Goal: Task Accomplishment & Management: Manage account settings

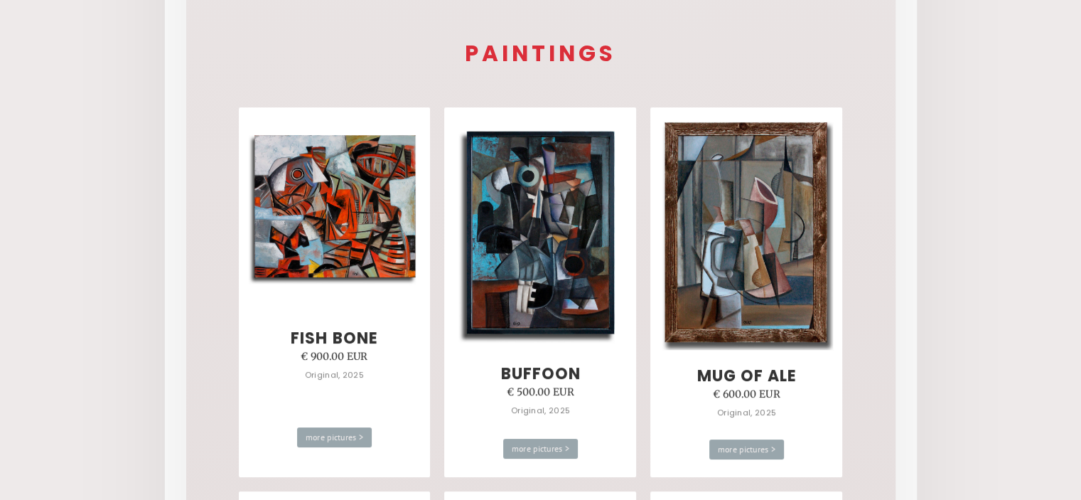
scroll to position [71, 0]
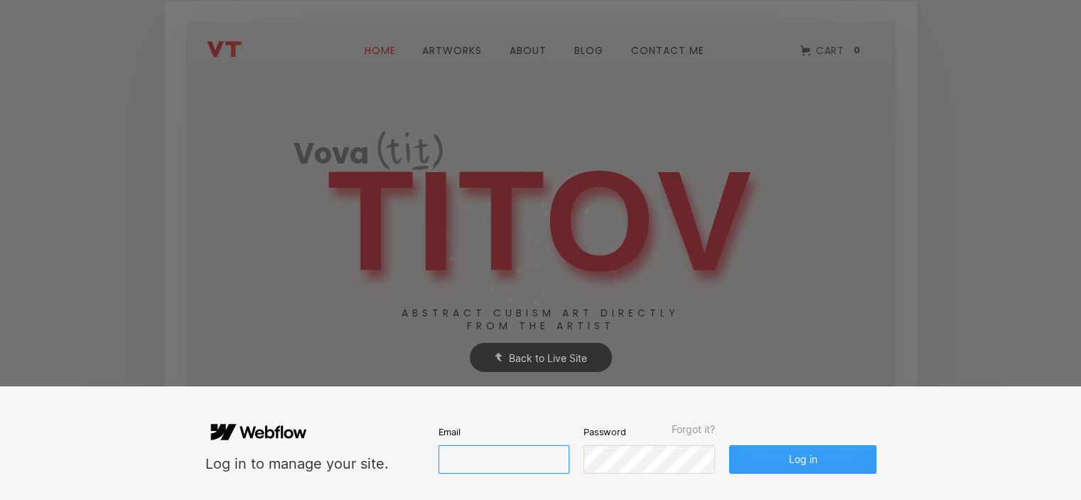
type input "vovtit@yandex.ru"
click at [811, 454] on button "Log in" at bounding box center [802, 459] width 146 height 28
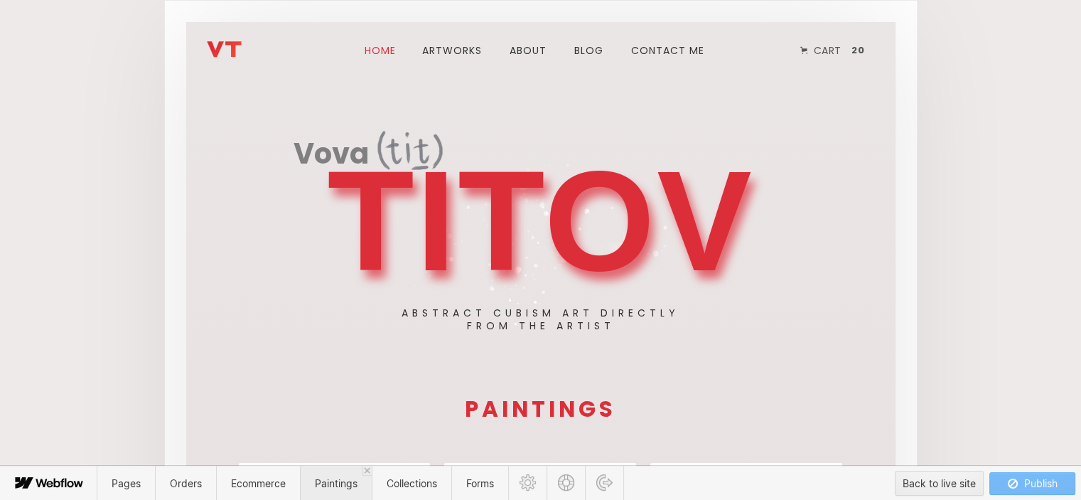
click at [345, 483] on span "Paintings" at bounding box center [336, 483] width 43 height 12
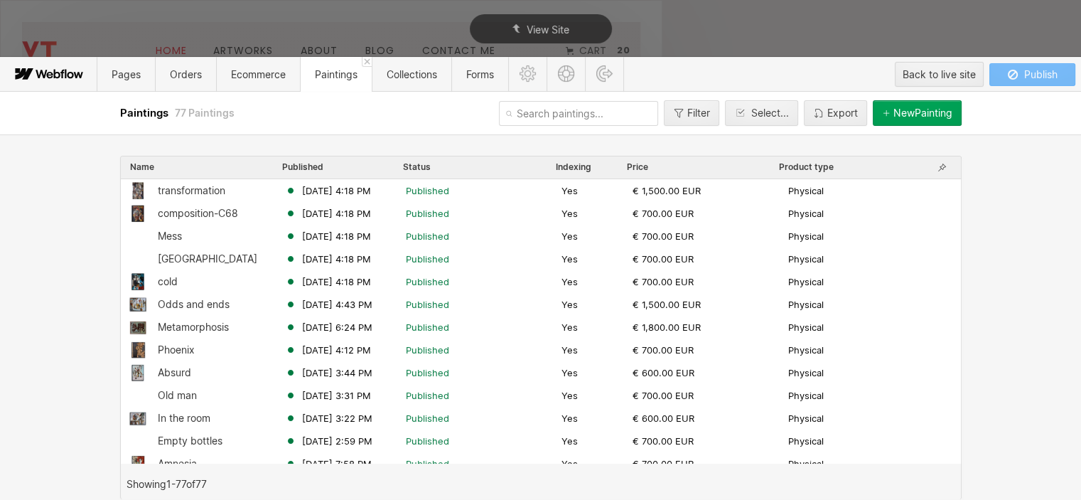
scroll to position [284, 0]
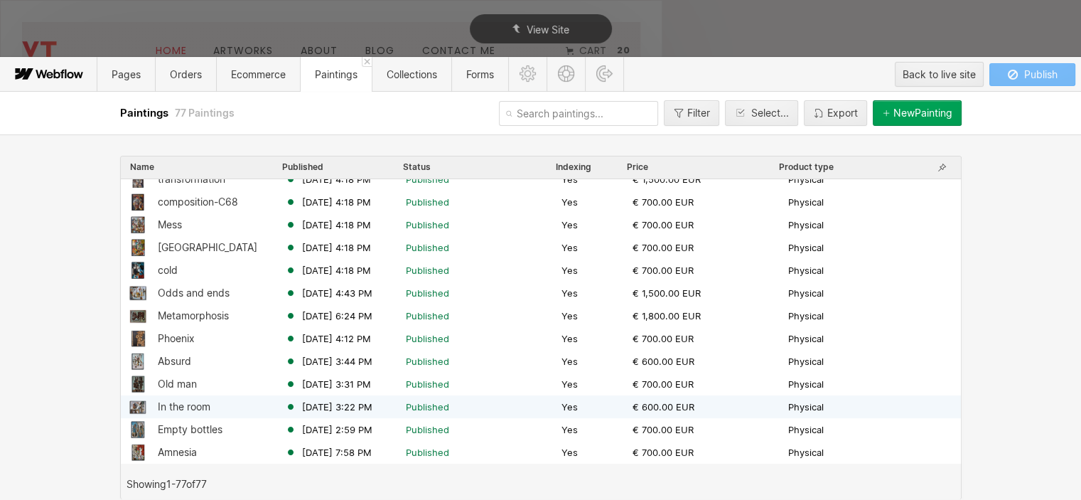
click at [205, 407] on div "In the room" at bounding box center [184, 406] width 53 height 11
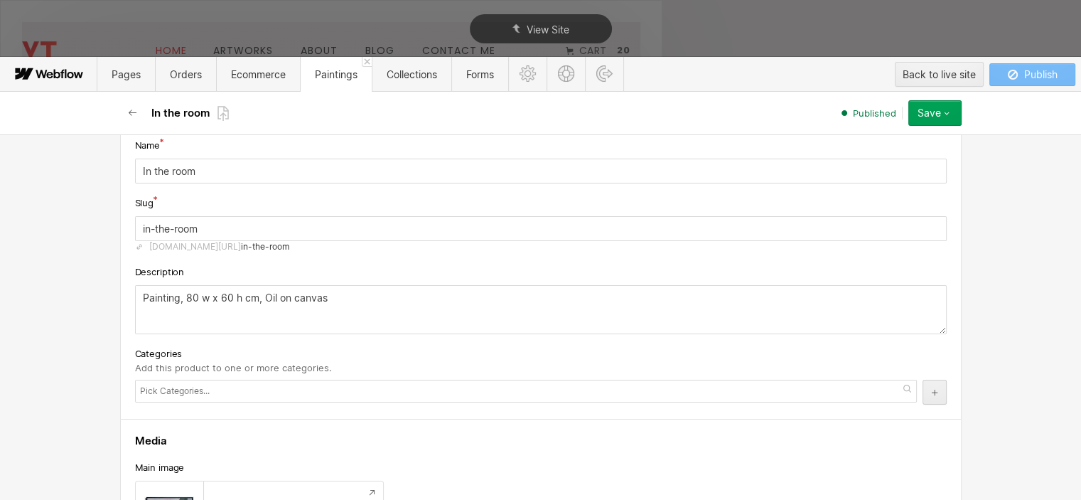
scroll to position [142, 0]
click at [213, 227] on input "in-the-room" at bounding box center [541, 231] width 812 height 25
click at [211, 155] on div "Name" at bounding box center [541, 148] width 812 height 16
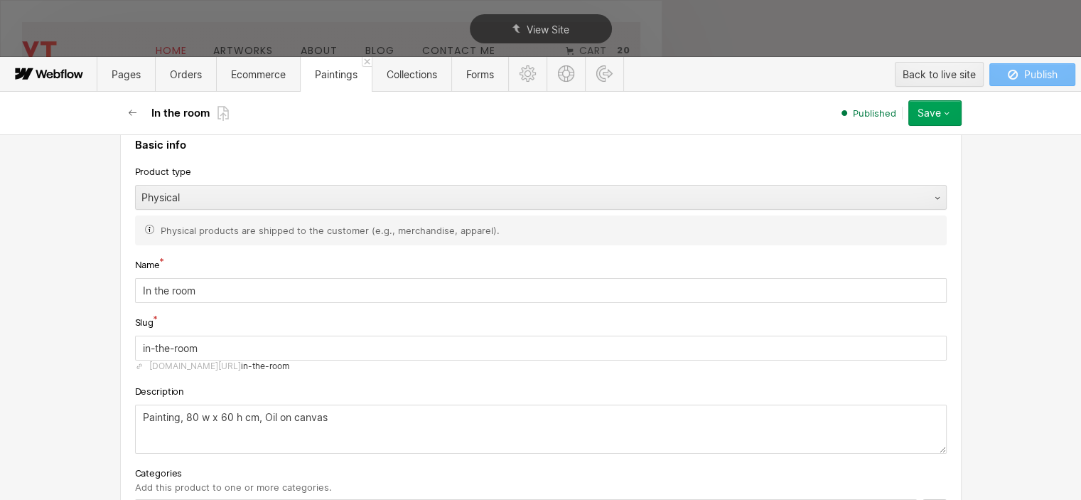
scroll to position [0, 0]
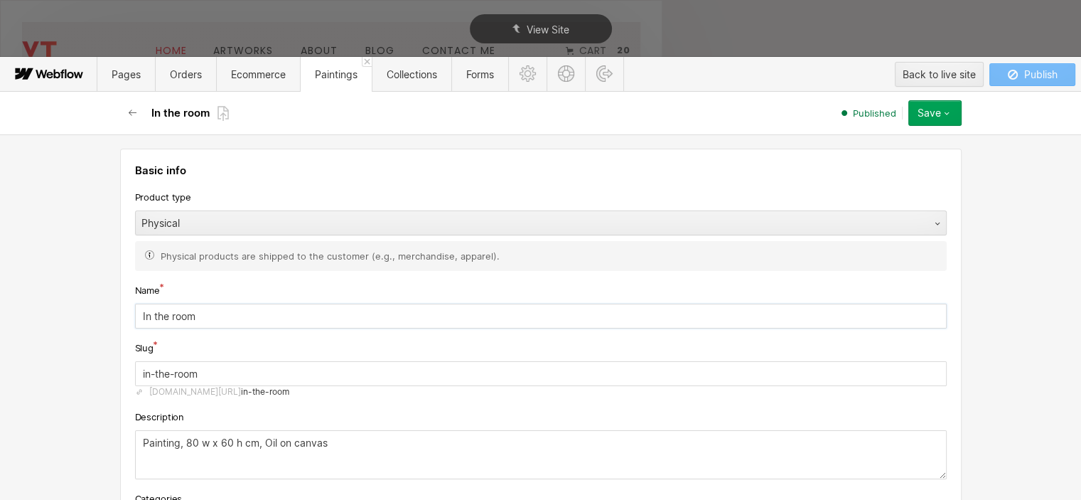
click at [207, 309] on input "In the room" at bounding box center [541, 315] width 812 height 25
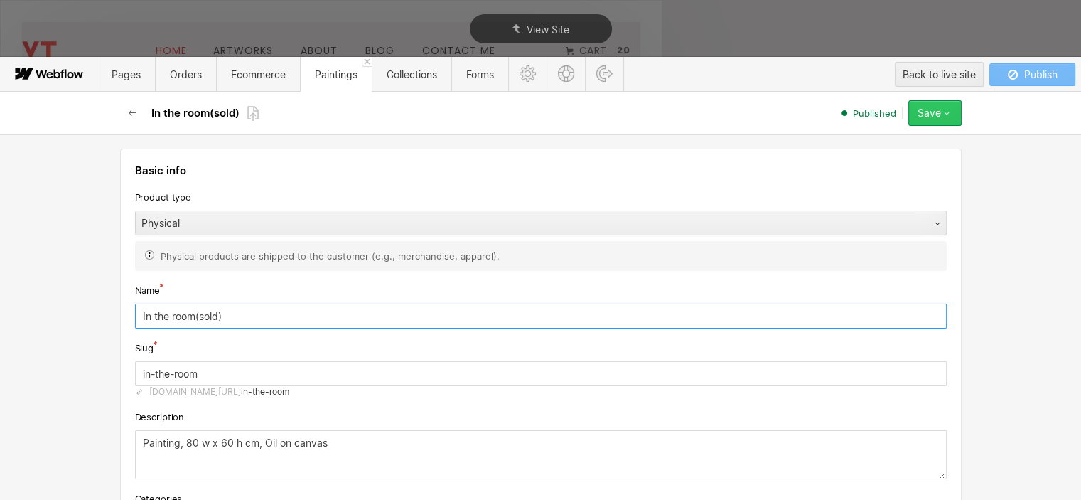
type input "In the room(sold)"
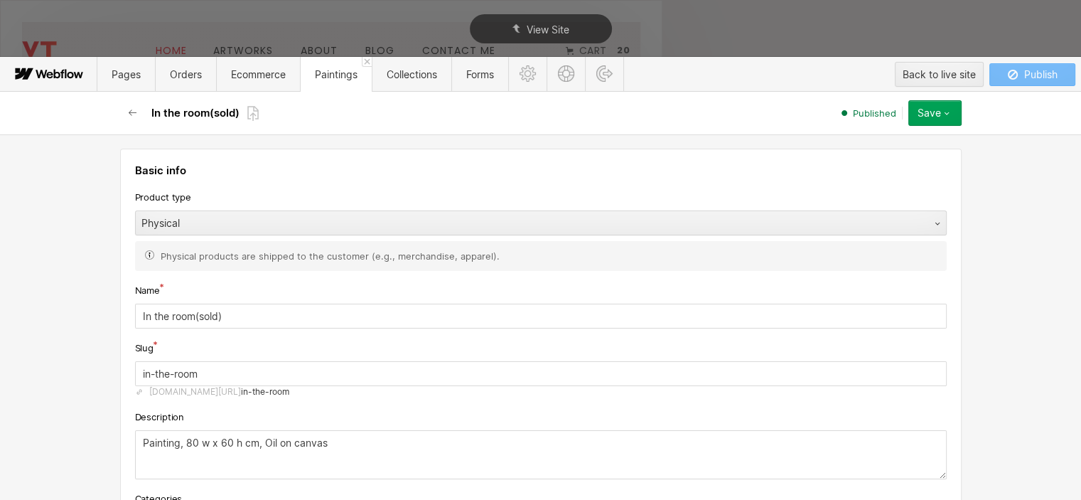
click at [942, 112] on icon "button" at bounding box center [946, 112] width 11 height 11
click at [880, 141] on span "Save changes" at bounding box center [859, 142] width 57 height 14
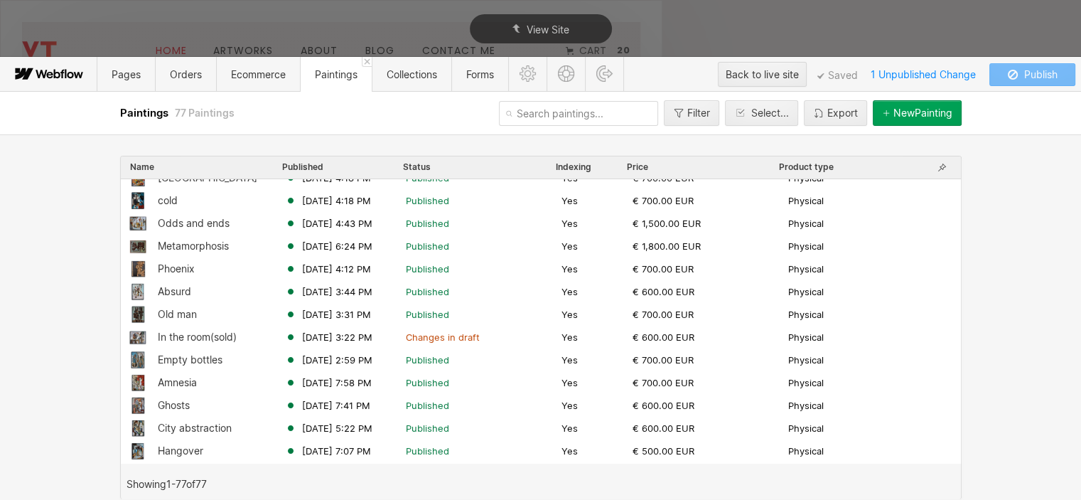
scroll to position [355, 0]
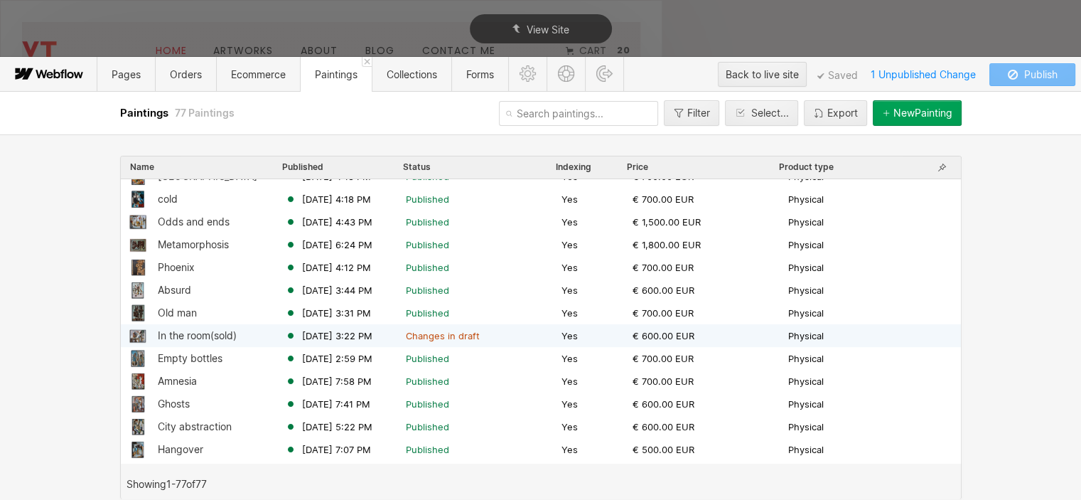
click at [201, 335] on div "In the room(sold)" at bounding box center [197, 335] width 79 height 11
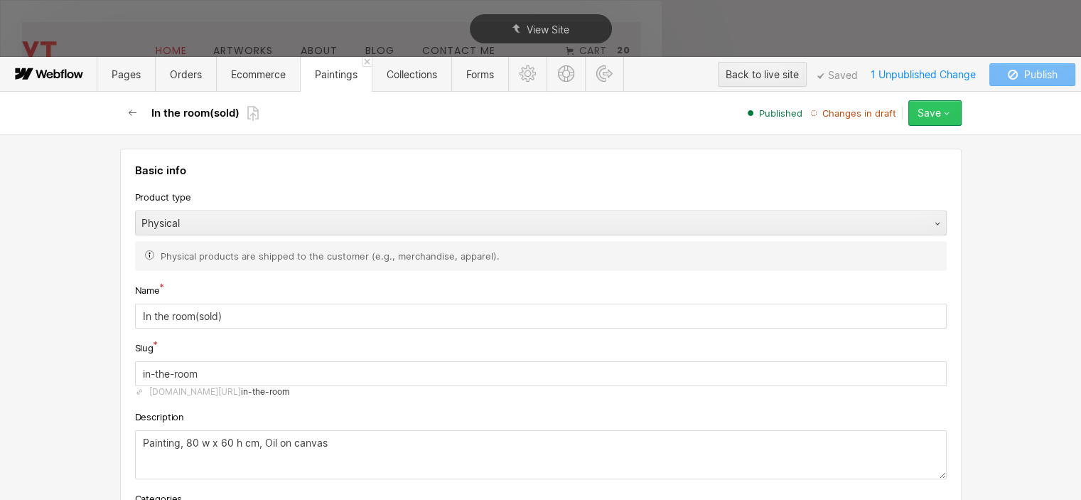
click at [910, 119] on button "Save" at bounding box center [934, 113] width 53 height 26
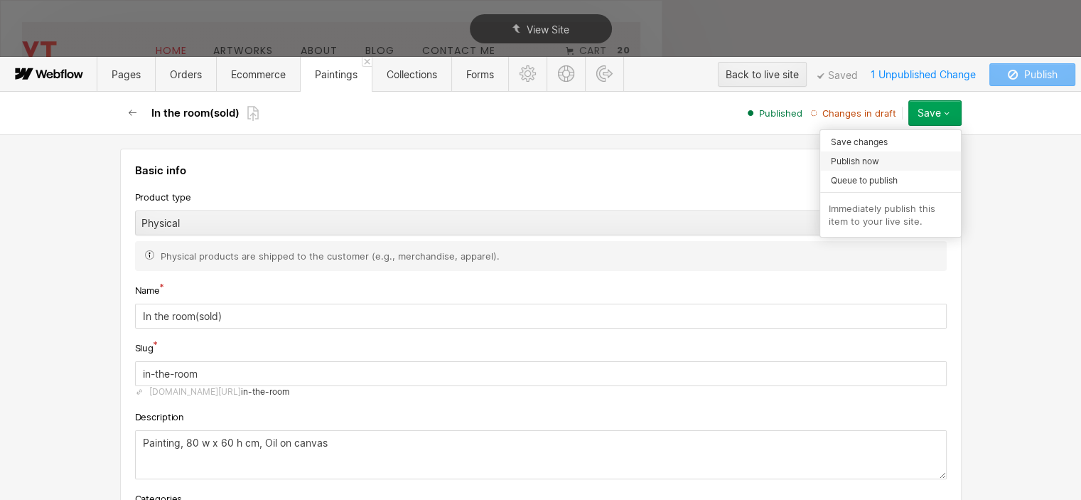
click at [874, 158] on span "Publish now" at bounding box center [855, 161] width 48 height 14
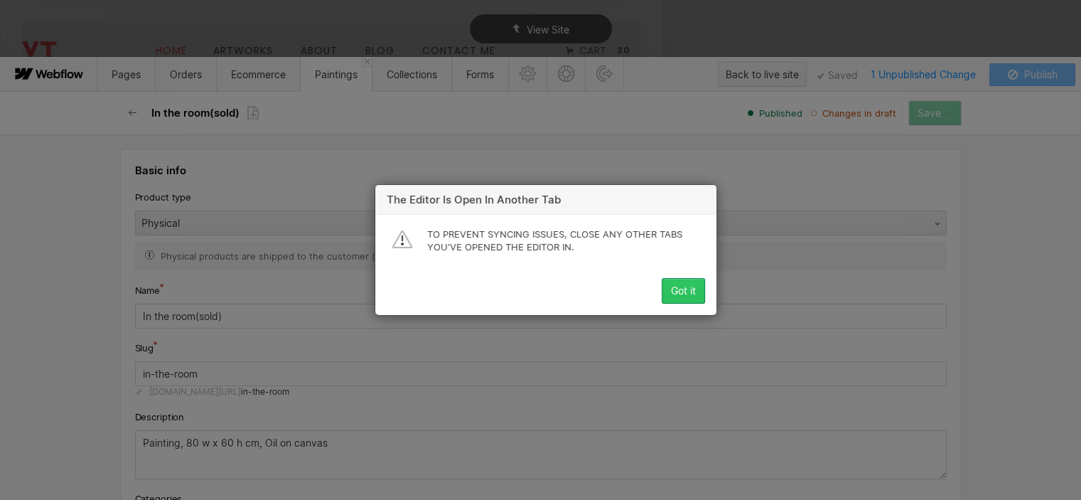
click at [682, 289] on div "Got it" at bounding box center [683, 290] width 25 height 11
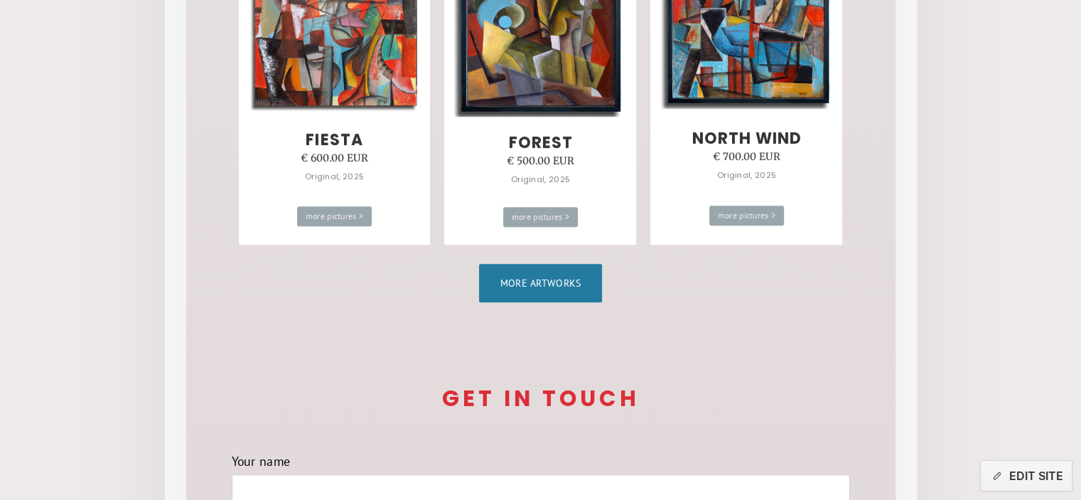
scroll to position [995, 0]
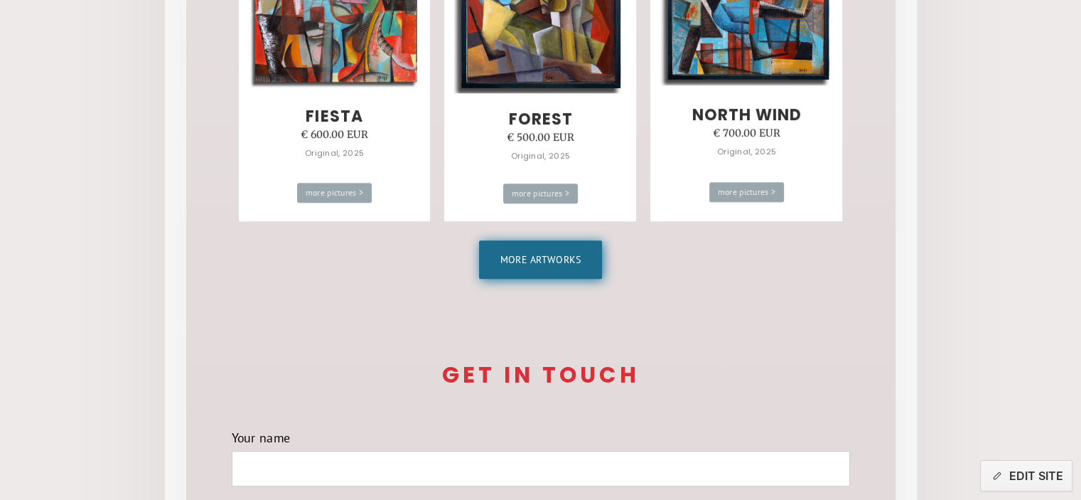
click at [505, 257] on link "More artworks" at bounding box center [541, 259] width 124 height 38
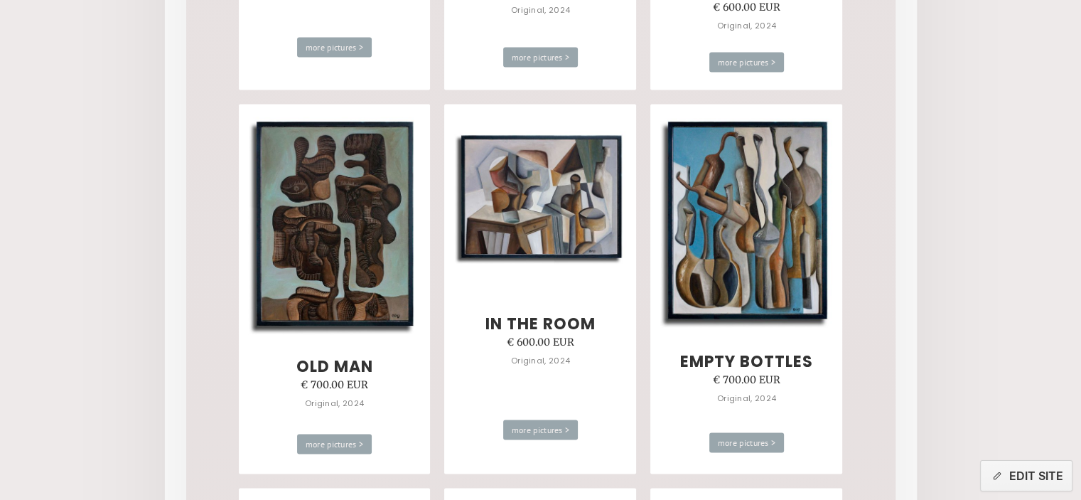
scroll to position [2772, 0]
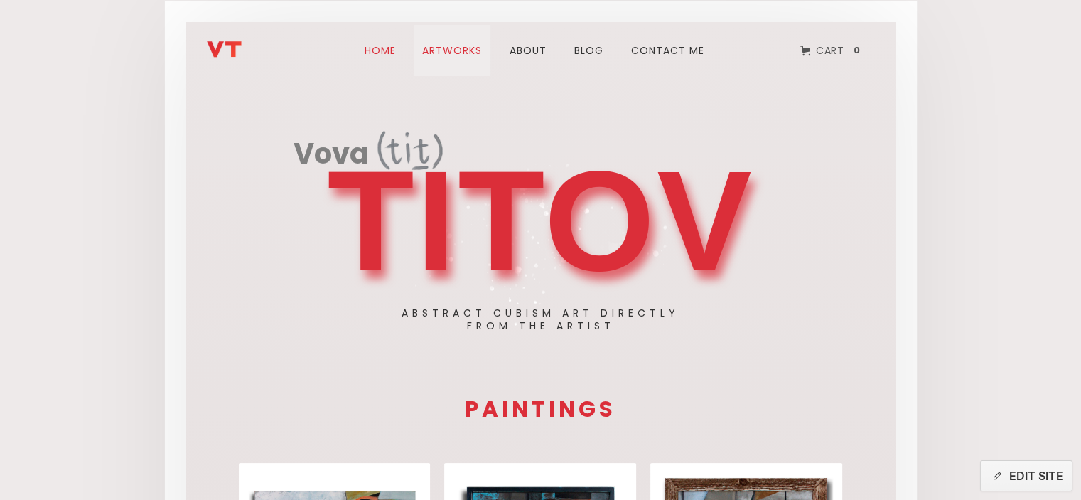
click at [446, 48] on link "ARTWORks" at bounding box center [452, 50] width 77 height 51
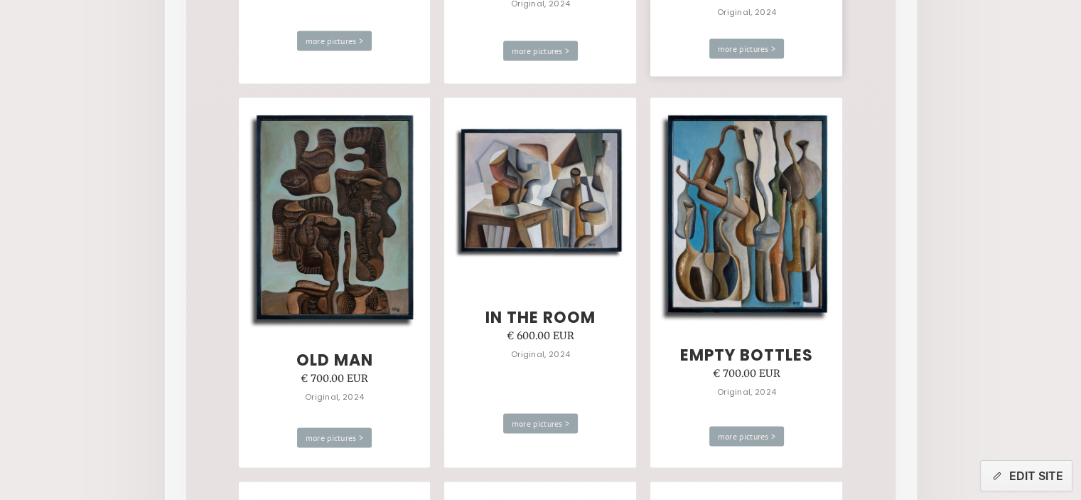
scroll to position [2772, 0]
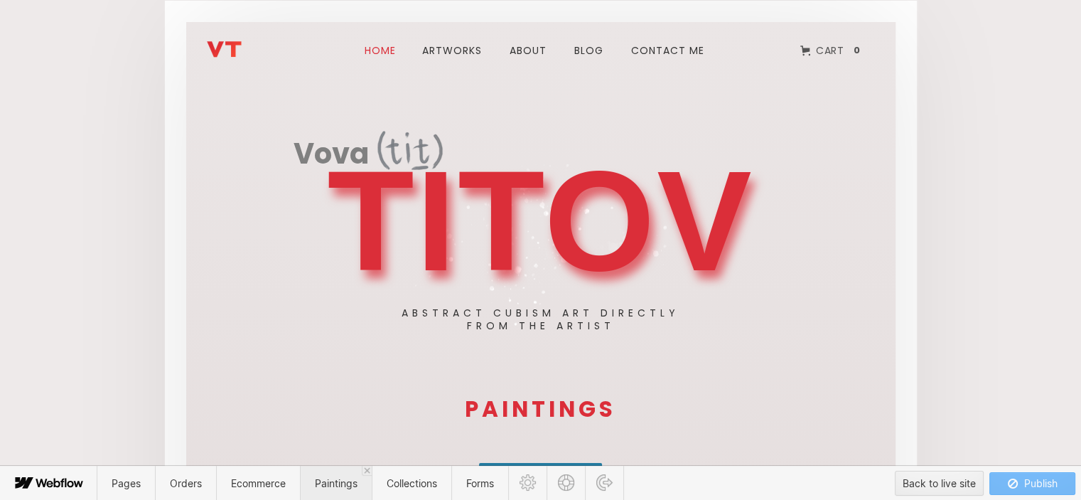
click at [339, 473] on span "Paintings" at bounding box center [336, 482] width 72 height 35
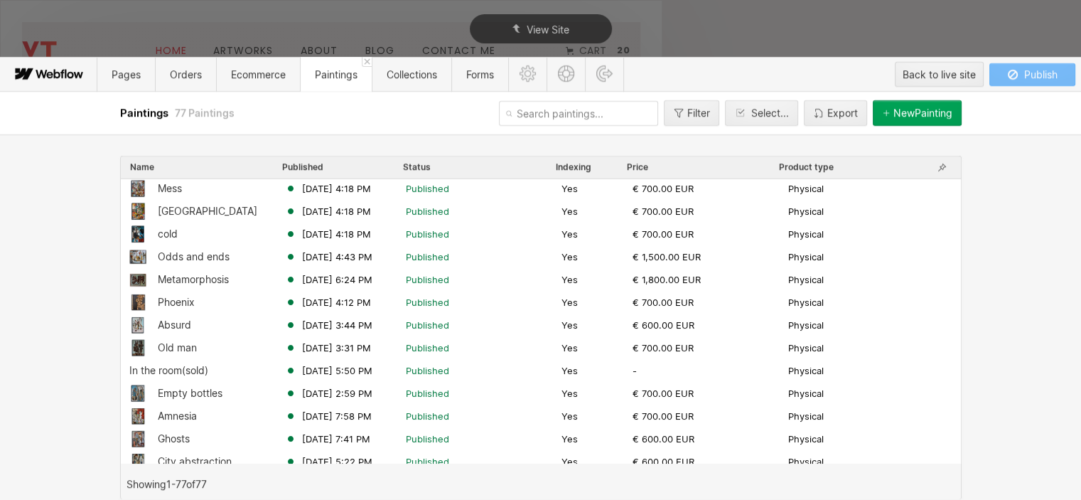
scroll to position [355, 0]
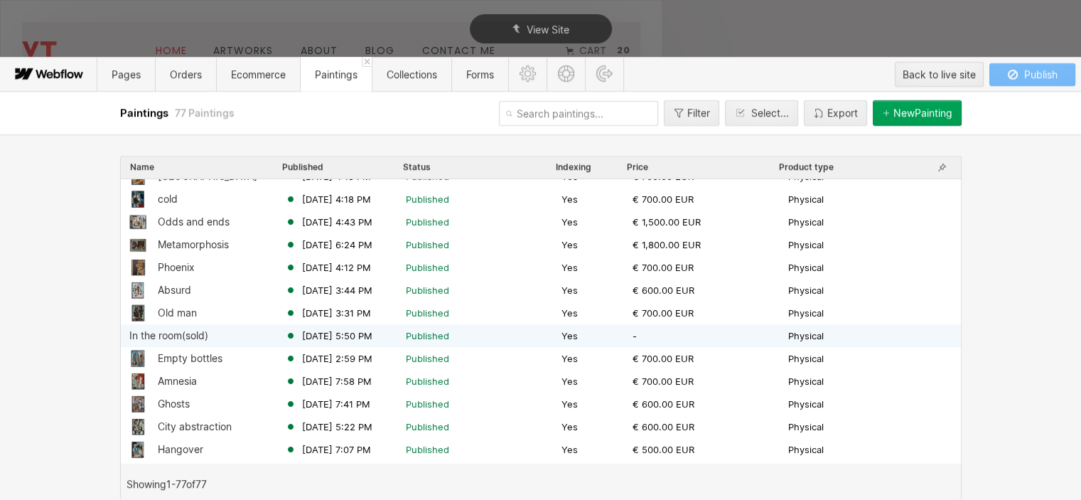
click at [182, 338] on div "In the room(sold)" at bounding box center [168, 335] width 79 height 11
click at [204, 334] on div "In the room(sold)" at bounding box center [168, 335] width 79 height 11
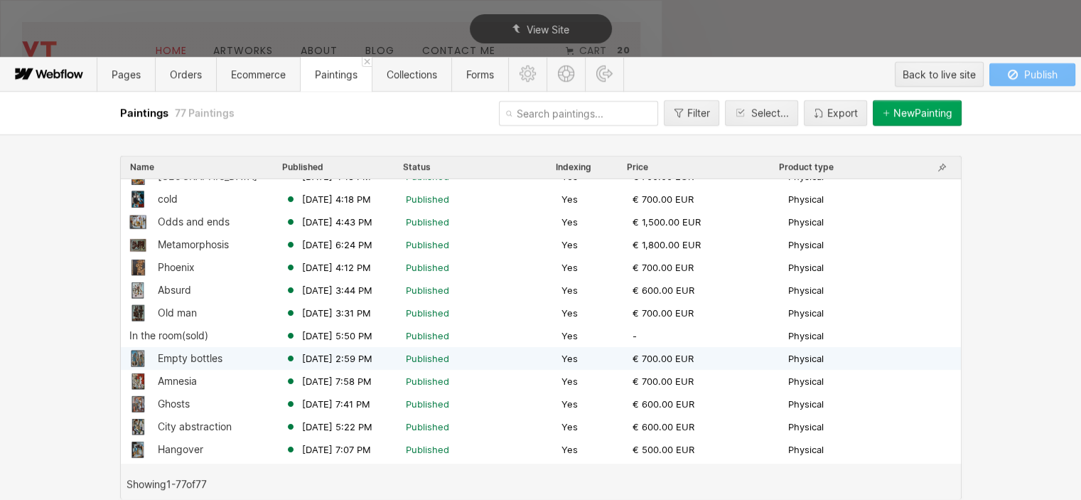
click at [169, 354] on div "Empty bottles" at bounding box center [190, 357] width 65 height 11
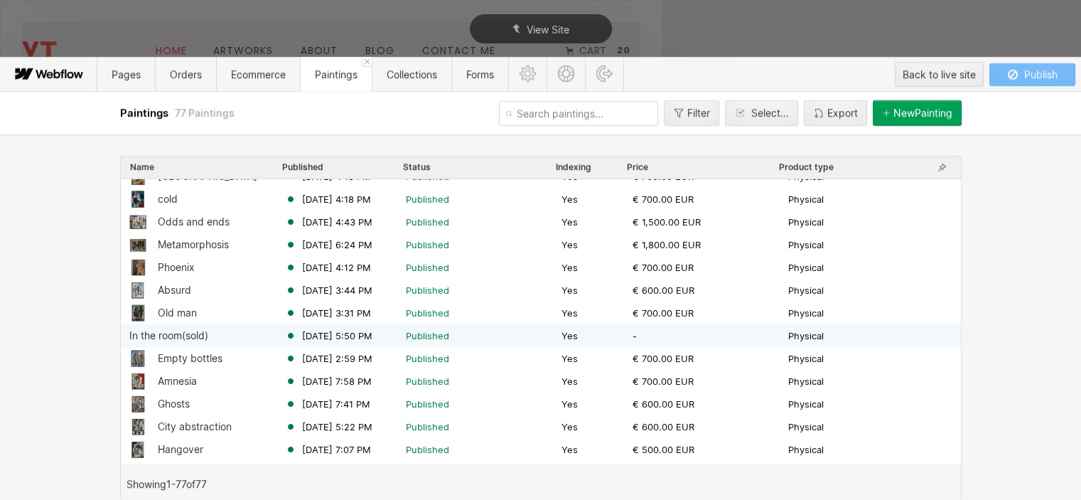
click at [173, 335] on div "In the room(sold)" at bounding box center [168, 335] width 79 height 11
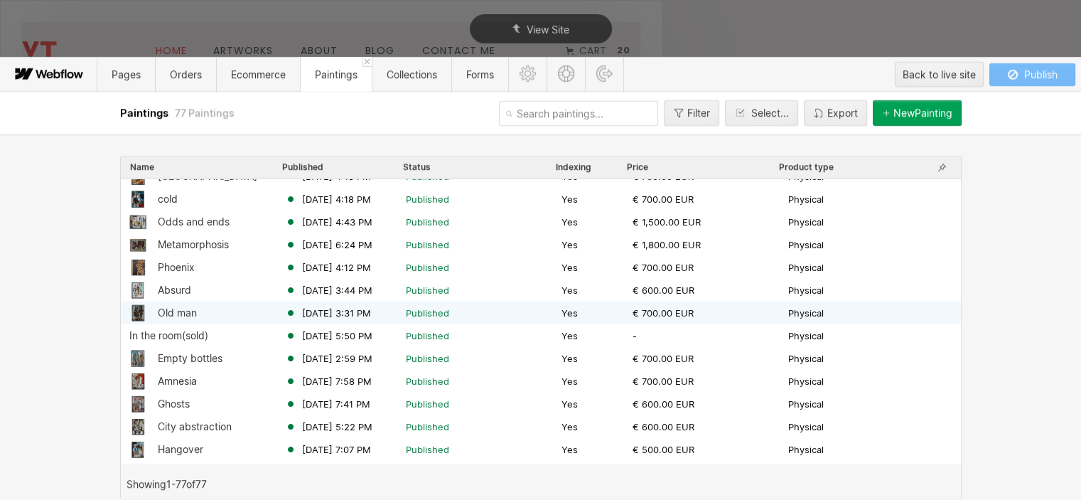
click at [174, 312] on div "Old man" at bounding box center [177, 312] width 39 height 11
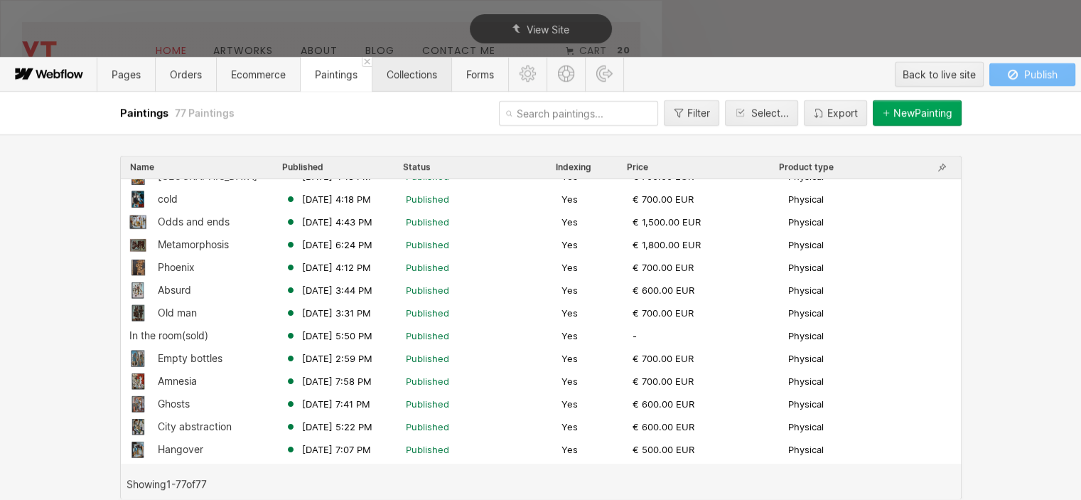
click at [397, 79] on span "Collections" at bounding box center [412, 74] width 50 height 12
click at [342, 76] on span "Paintings" at bounding box center [336, 74] width 43 height 12
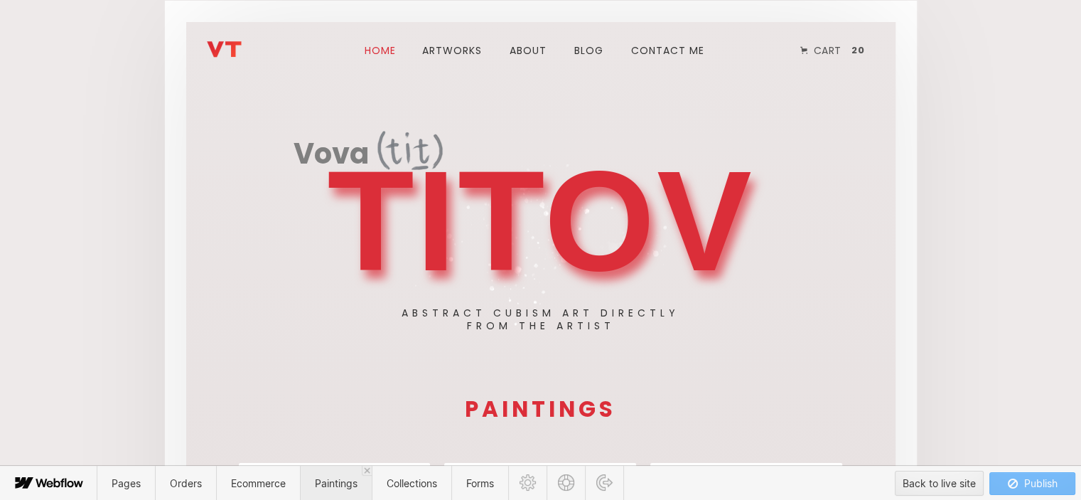
click at [344, 487] on span "Paintings" at bounding box center [336, 483] width 43 height 12
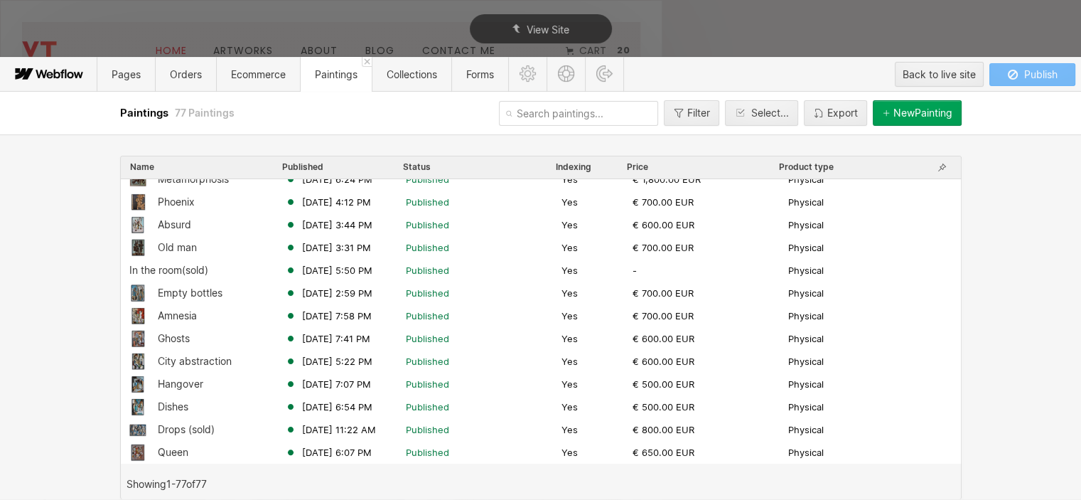
scroll to position [426, 0]
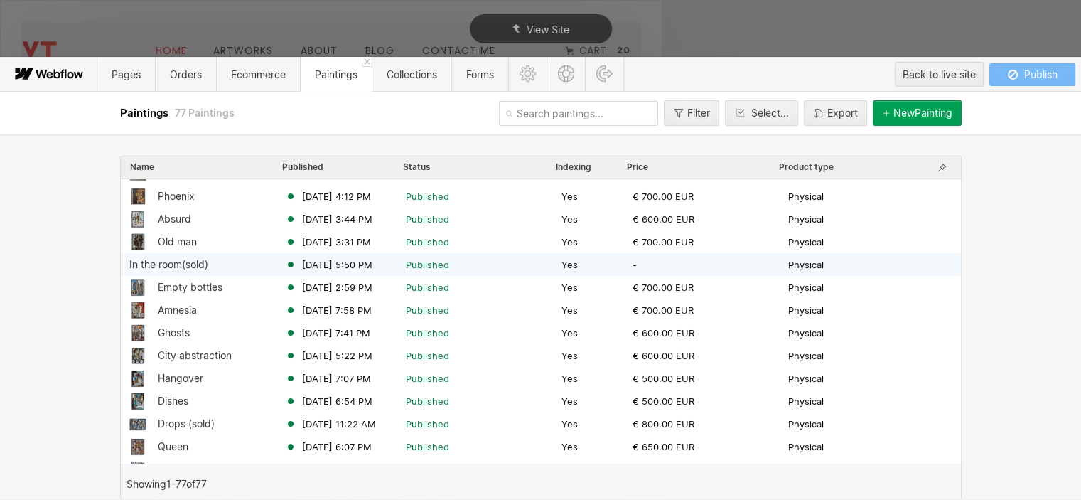
click at [185, 261] on div "In the room(sold)" at bounding box center [168, 264] width 79 height 11
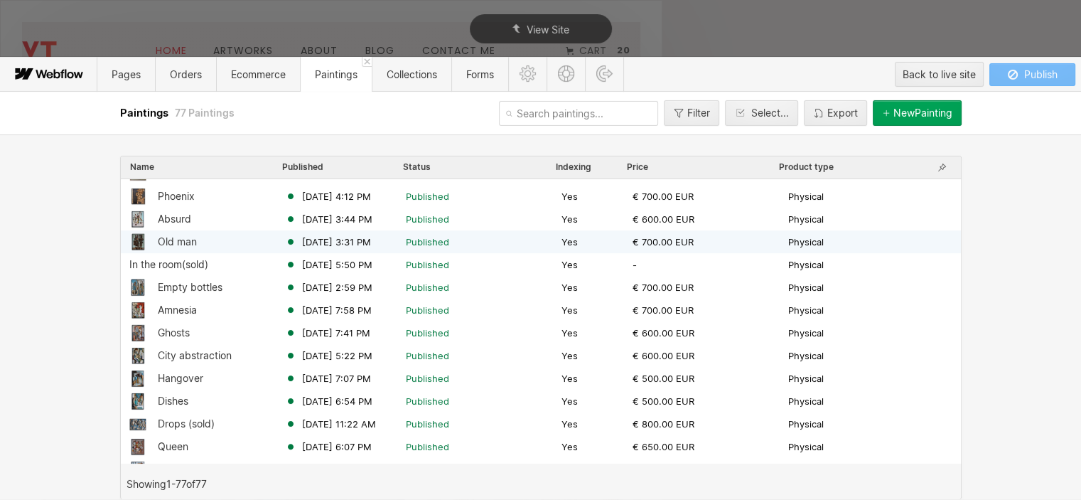
click at [188, 239] on div "Old man" at bounding box center [177, 241] width 39 height 11
click at [190, 239] on div "Old man" at bounding box center [177, 241] width 39 height 11
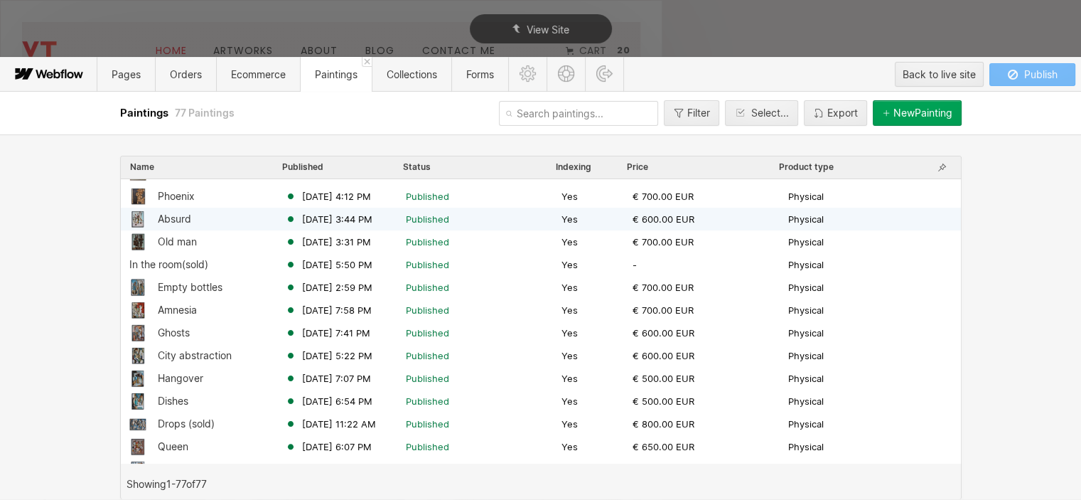
click at [173, 215] on div "Absurd" at bounding box center [174, 218] width 33 height 11
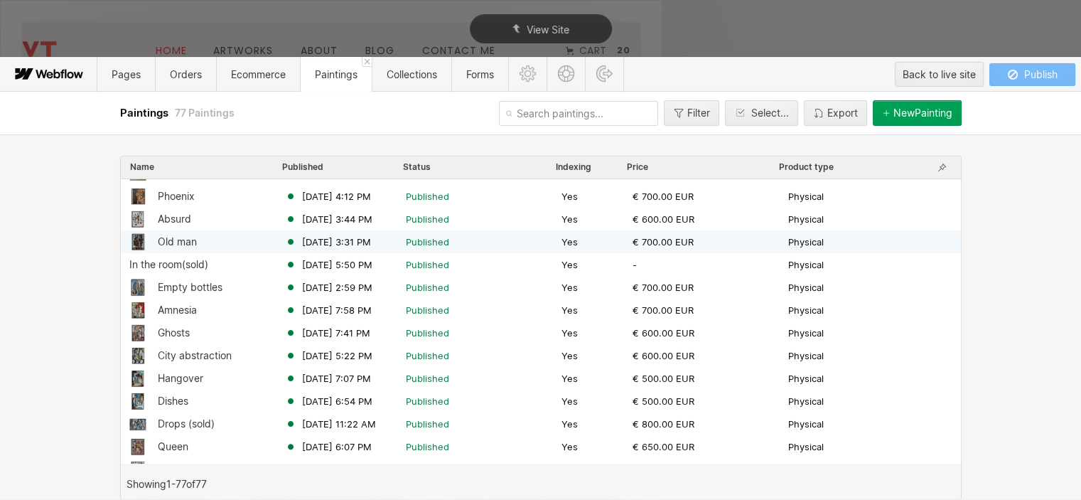
scroll to position [0, 0]
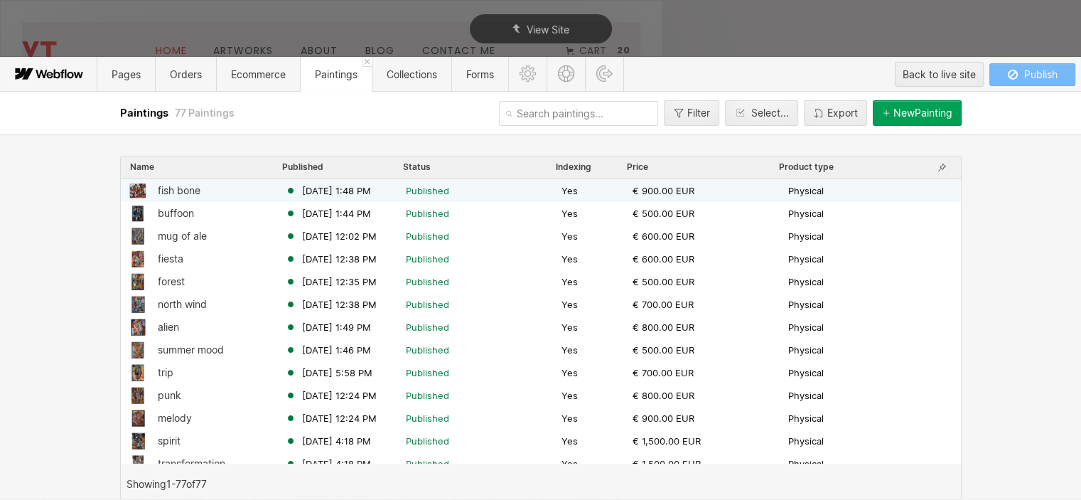
click at [422, 191] on span "Published" at bounding box center [427, 190] width 43 height 13
click at [171, 193] on div "fish bone" at bounding box center [179, 190] width 43 height 11
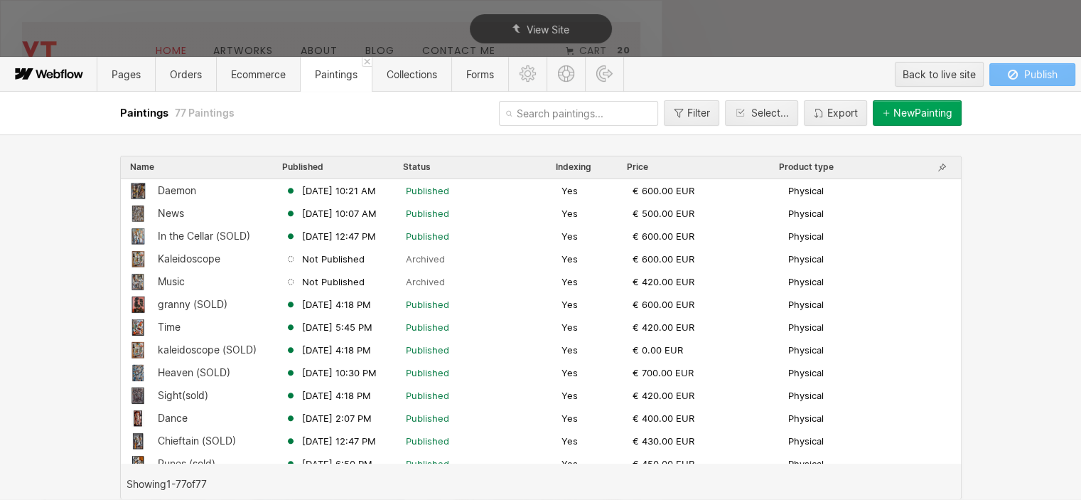
scroll to position [782, 0]
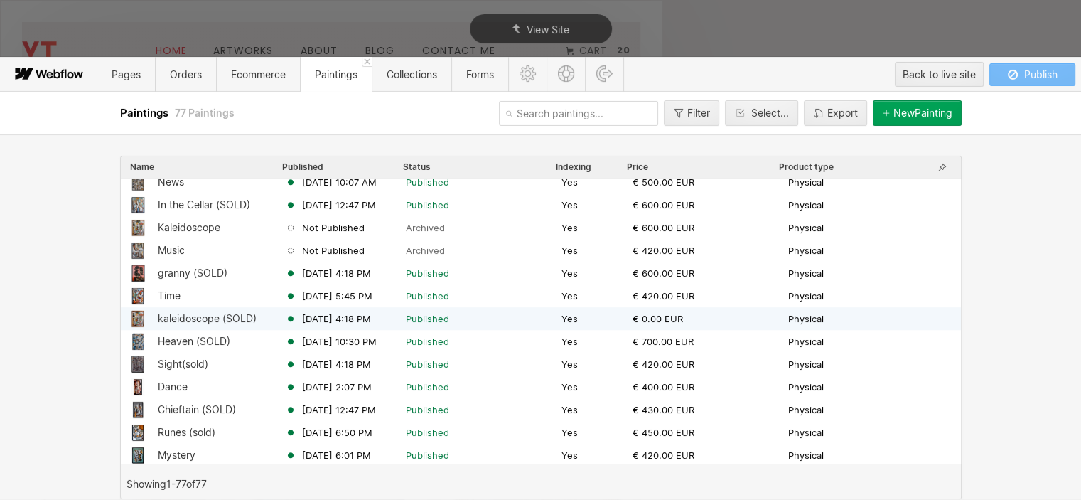
click at [330, 318] on span "[DATE] 4:18 PM" at bounding box center [336, 318] width 69 height 13
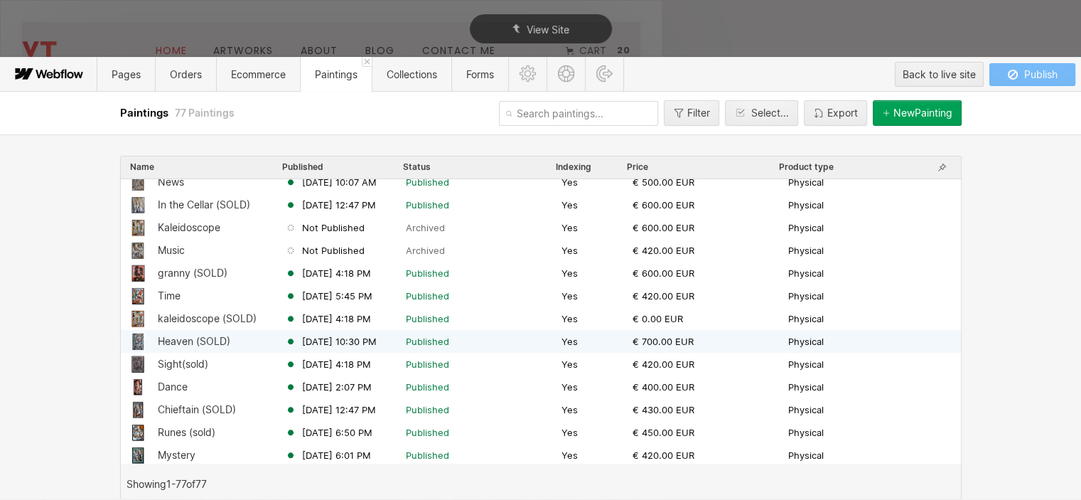
click at [328, 340] on span "Jun 4, 2024 10:30 PM" at bounding box center [339, 341] width 75 height 13
click at [137, 337] on div at bounding box center [137, 341] width 17 height 17
click at [139, 336] on div at bounding box center [137, 341] width 17 height 17
click at [140, 336] on div at bounding box center [137, 341] width 17 height 17
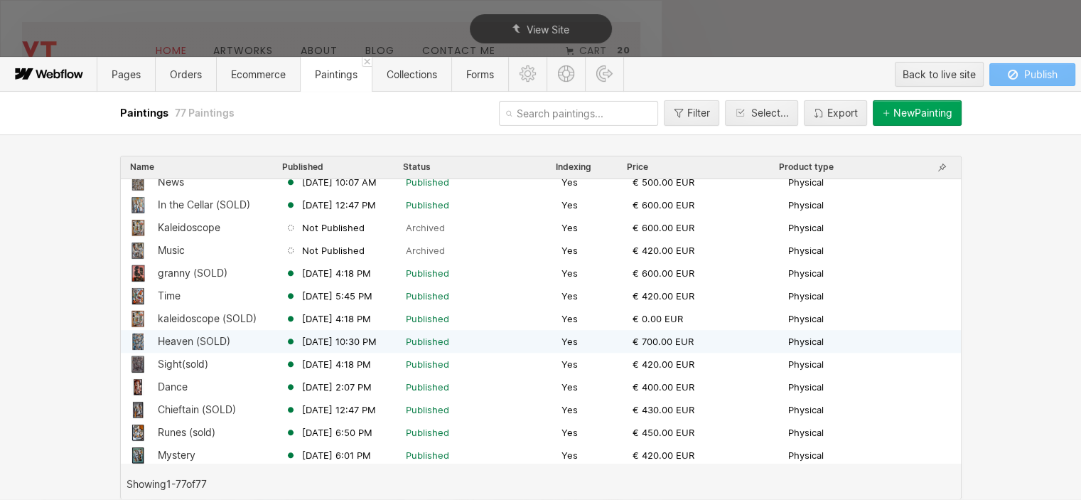
click at [140, 336] on div at bounding box center [137, 341] width 17 height 17
click at [142, 338] on div at bounding box center [137, 341] width 17 height 17
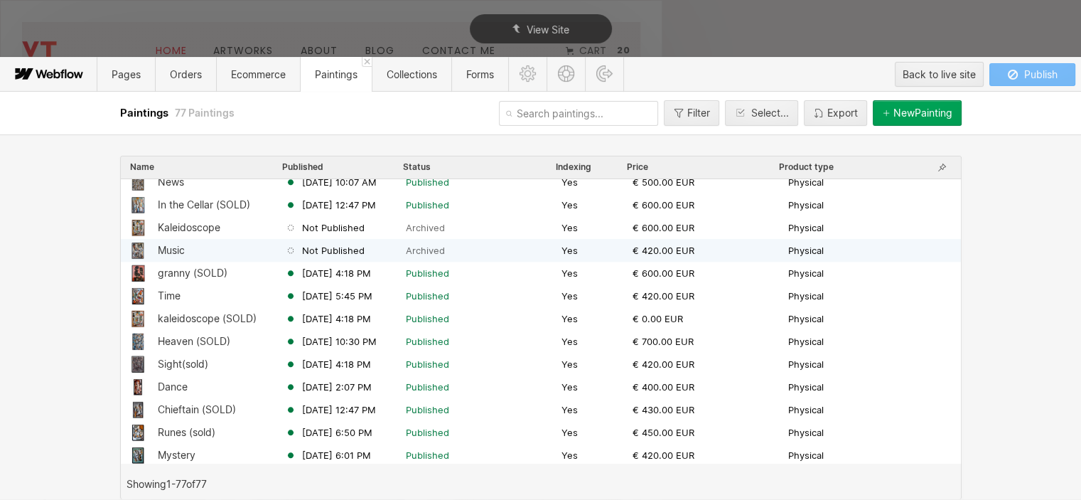
click at [185, 242] on div "Music" at bounding box center [207, 250] width 156 height 17
click at [185, 239] on div "Music Not Published Archived Yes € 420.00 EUR Physical" at bounding box center [541, 250] width 840 height 23
click at [187, 239] on div "Music Not Published Archived Yes € 420.00 EUR Physical" at bounding box center [541, 250] width 840 height 23
click at [188, 239] on div "Music Not Published Archived Yes € 420.00 EUR Physical" at bounding box center [541, 250] width 840 height 23
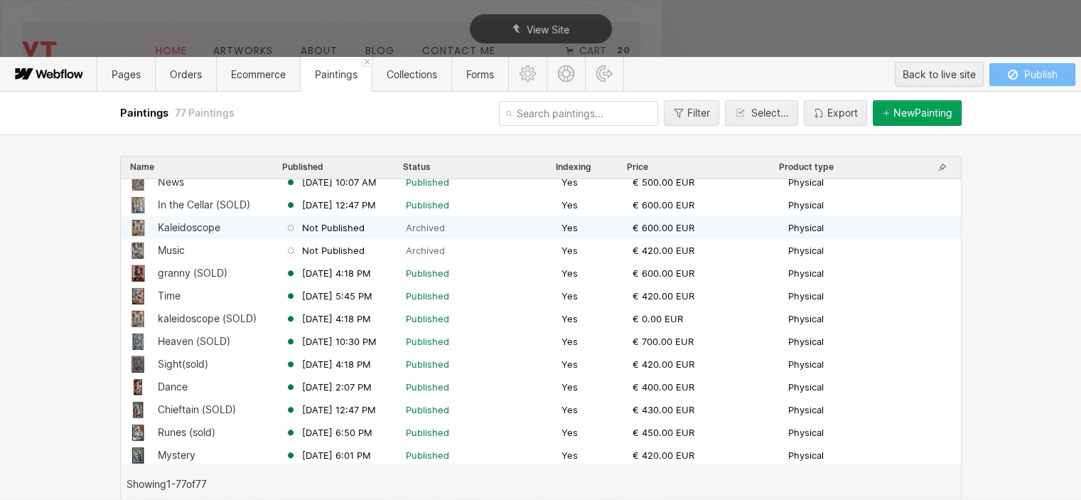
drag, startPoint x: 188, startPoint y: 235, endPoint x: 190, endPoint y: 211, distance: 24.3
click at [189, 222] on div "Kaleidoscope" at bounding box center [207, 227] width 156 height 17
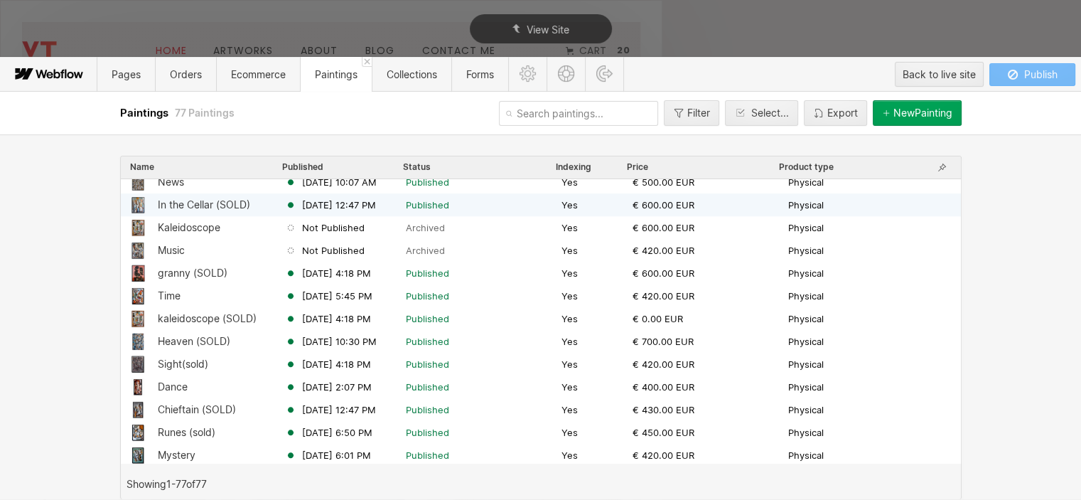
click at [192, 208] on div "In the Cellar (SOLD)" at bounding box center [204, 204] width 92 height 11
click at [197, 195] on div "In the Cellar (SOLD) Jun 19, 2024 12:47 PM Published Yes € 600.00 EUR Physical" at bounding box center [541, 204] width 840 height 23
drag, startPoint x: 435, startPoint y: 170, endPoint x: 691, endPoint y: 263, distance: 272.2
click at [515, 192] on div "Name Published Status Indexing Price Product type Phoenix Oct 16, 2024 4:12 PM …" at bounding box center [540, 327] width 841 height 343
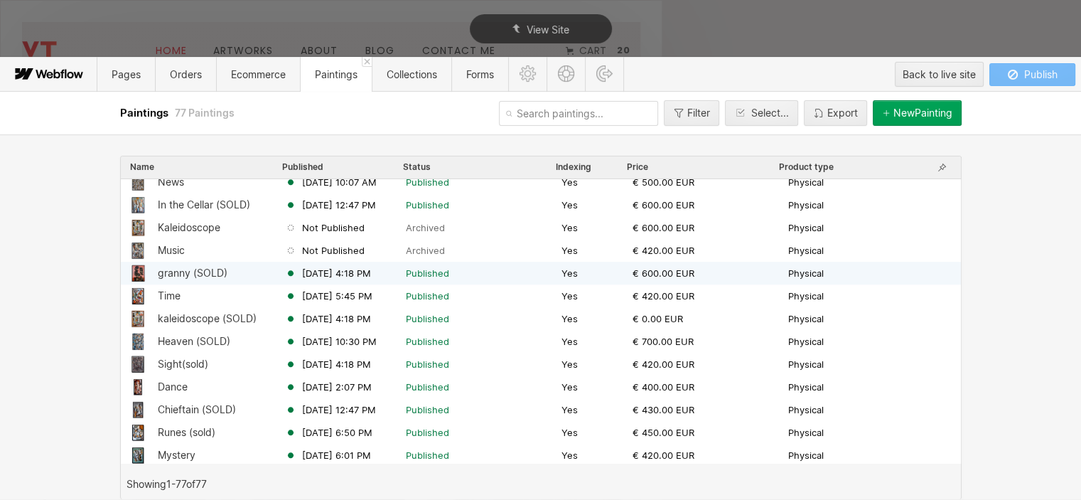
drag, startPoint x: 733, startPoint y: 300, endPoint x: 822, endPoint y: 311, distance: 88.8
click at [748, 299] on div "€ 420.00 EUR" at bounding box center [710, 295] width 156 height 13
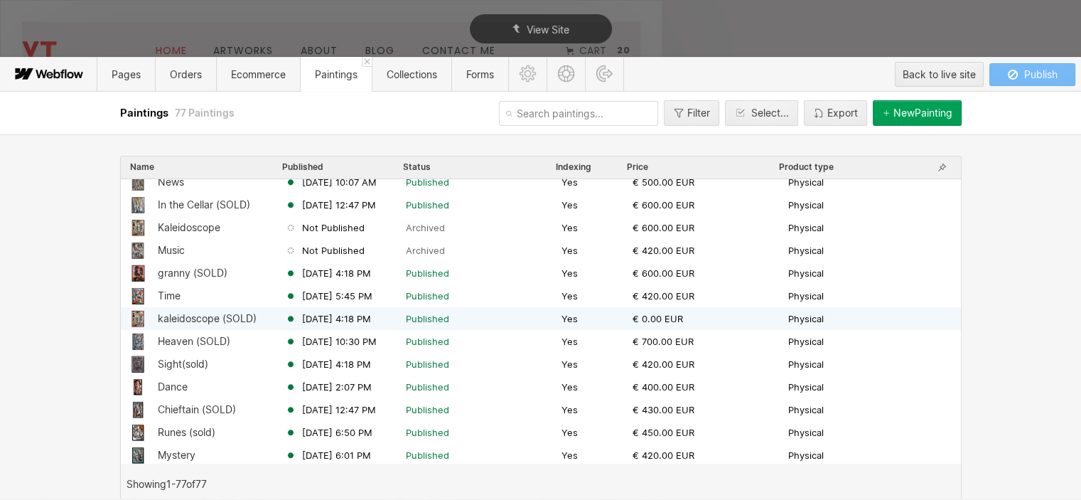
drag, startPoint x: 822, startPoint y: 311, endPoint x: 905, endPoint y: 311, distance: 83.1
click at [827, 311] on div "kaleidoscope (SOLD) May 24, 2025 4:18 PM Published Yes € 0.00 EUR Physical" at bounding box center [541, 318] width 840 height 23
drag, startPoint x: 905, startPoint y: 311, endPoint x: 932, endPoint y: 293, distance: 32.9
click at [918, 303] on div "Phoenix Oct 16, 2024 4:12 PM Published Yes € 700.00 EUR Physical Absurd Oct 16,…" at bounding box center [541, 272] width 840 height 1751
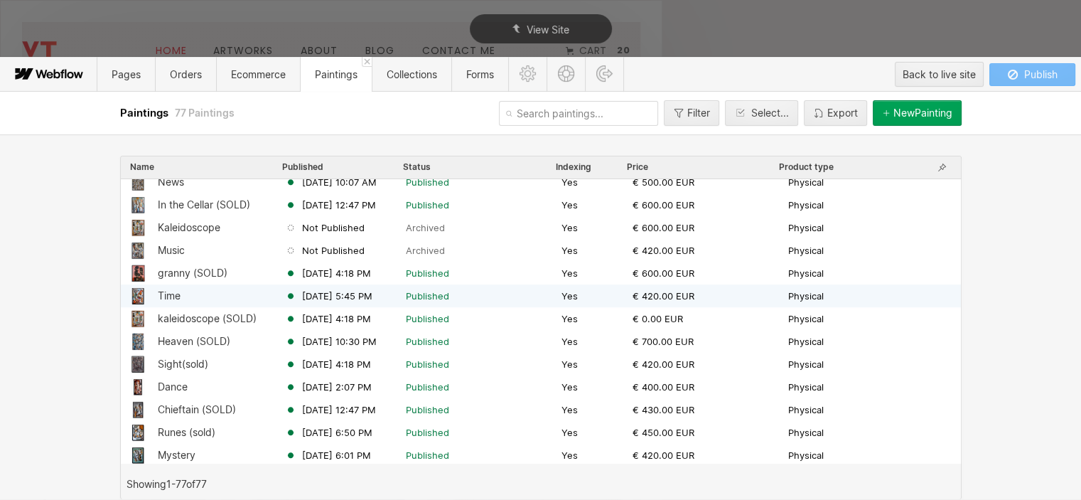
click at [952, 259] on div "Phoenix Oct 16, 2024 4:12 PM Published Yes € 700.00 EUR Physical Absurd Oct 16,…" at bounding box center [541, 321] width 840 height 284
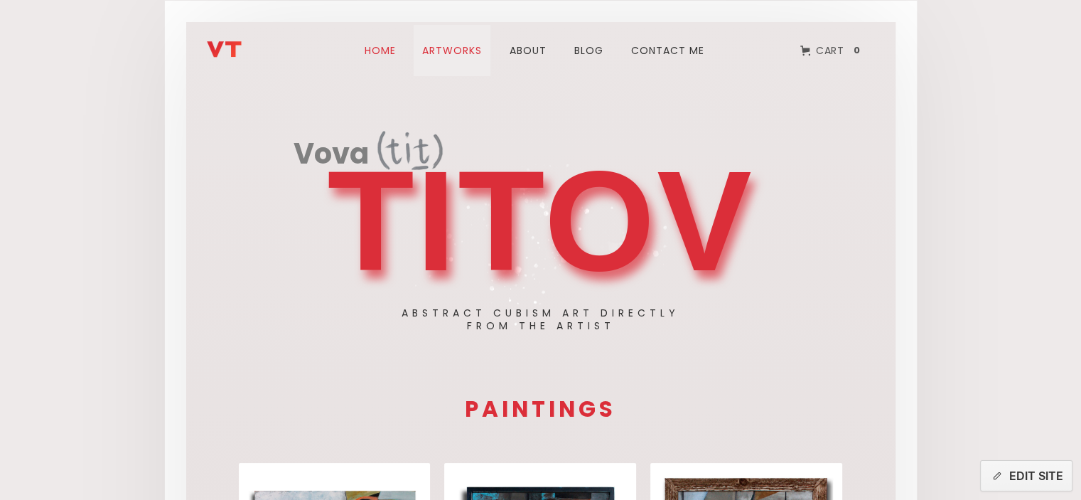
click at [438, 53] on link "ARTWORks" at bounding box center [452, 50] width 77 height 51
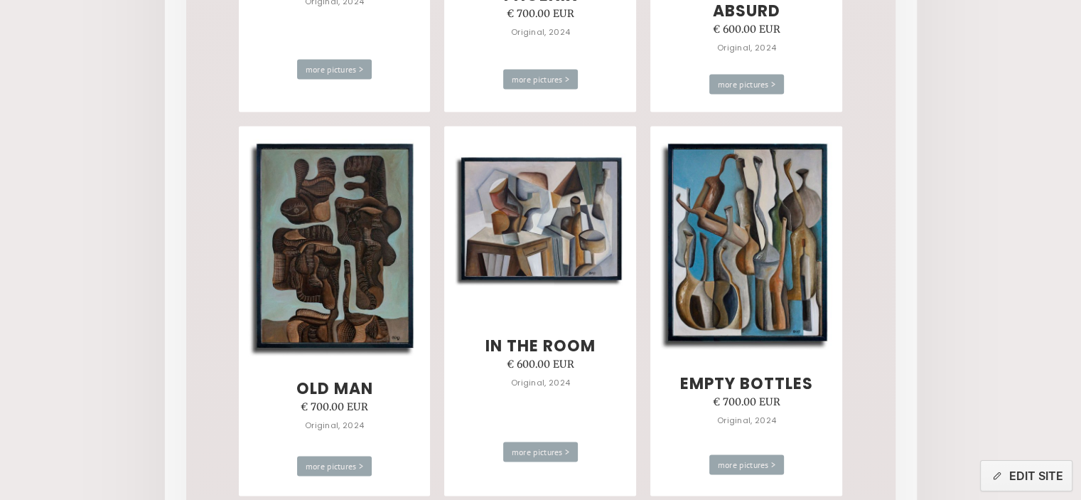
scroll to position [2772, 0]
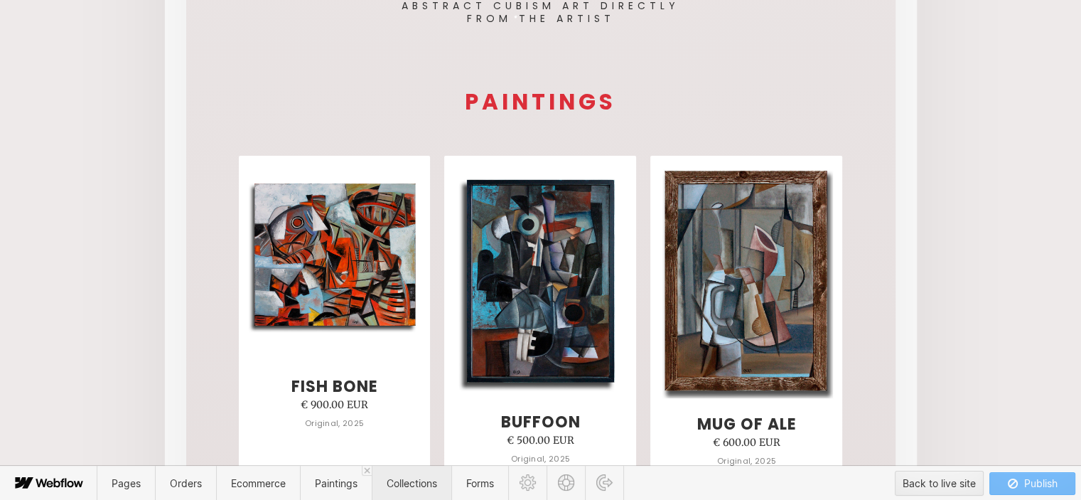
scroll to position [351, 0]
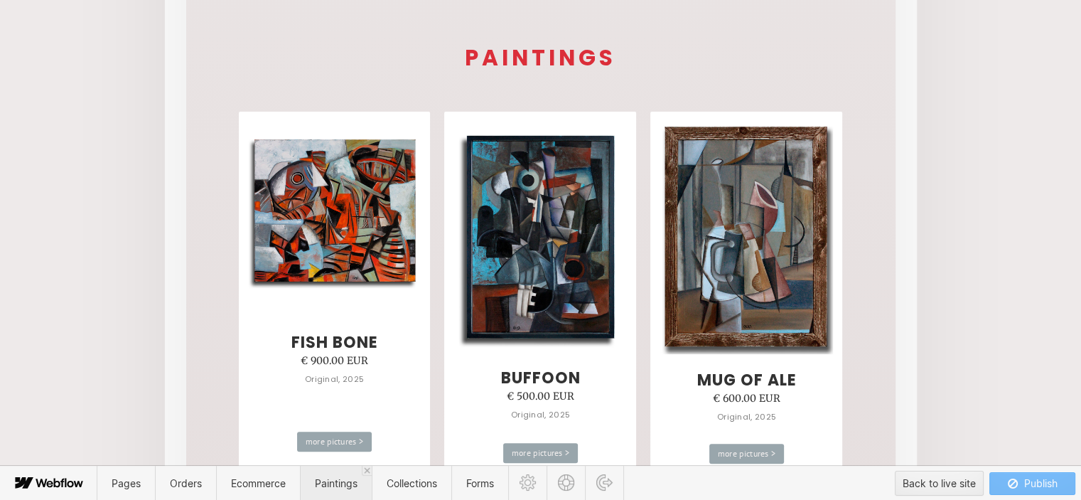
click at [336, 484] on span "Paintings" at bounding box center [336, 483] width 43 height 12
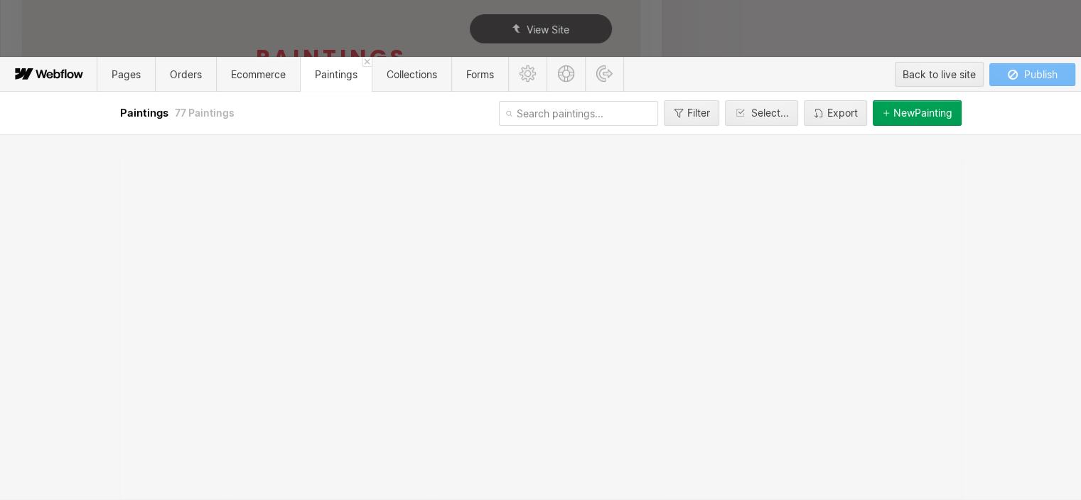
scroll to position [0, 0]
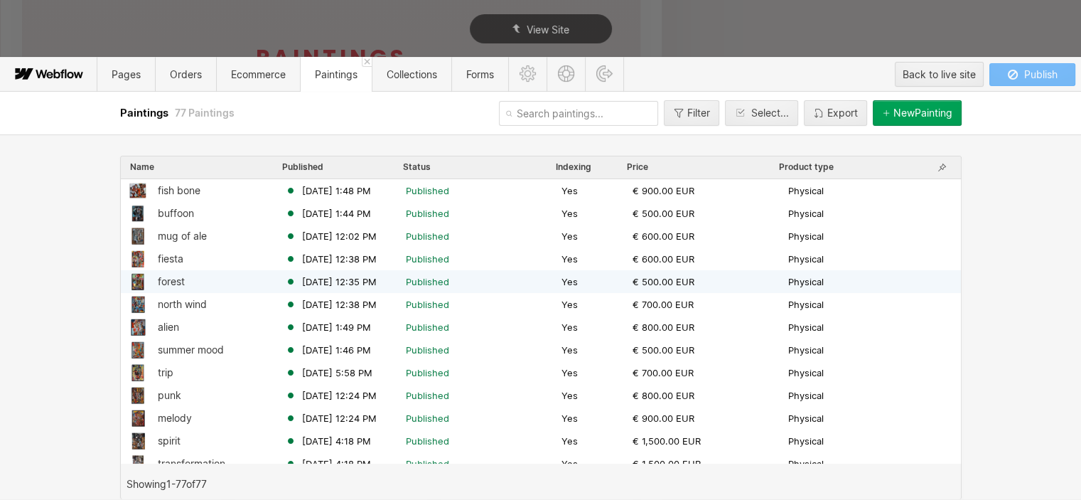
click at [153, 273] on div "forest" at bounding box center [207, 281] width 156 height 17
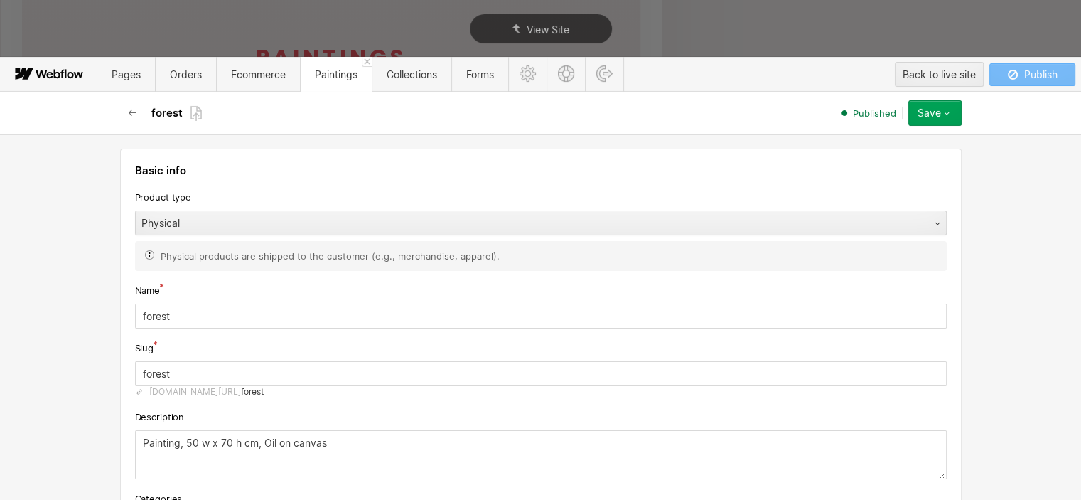
click at [162, 280] on div "Basic info Product type Physical Physical products are shipped to the customer …" at bounding box center [540, 357] width 841 height 416
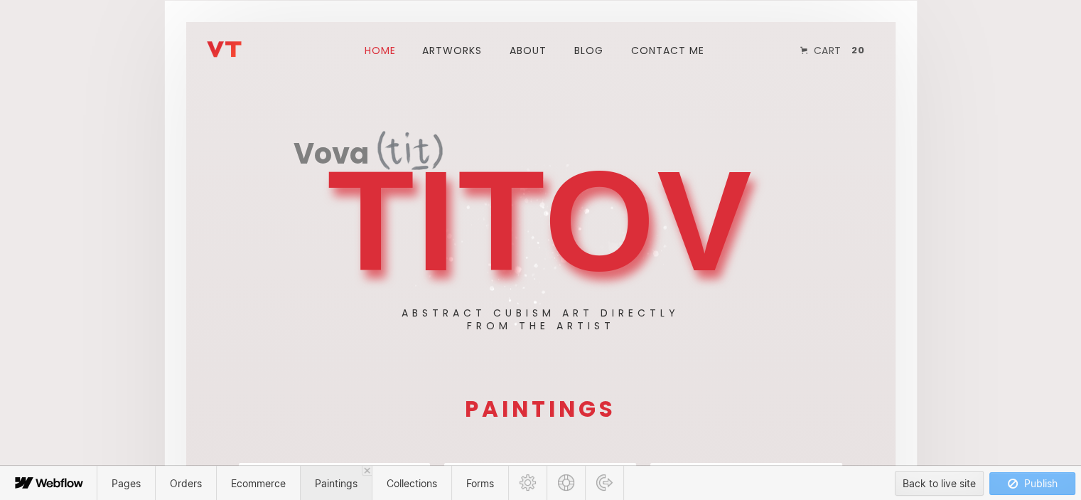
click at [339, 484] on span "Paintings" at bounding box center [336, 483] width 43 height 12
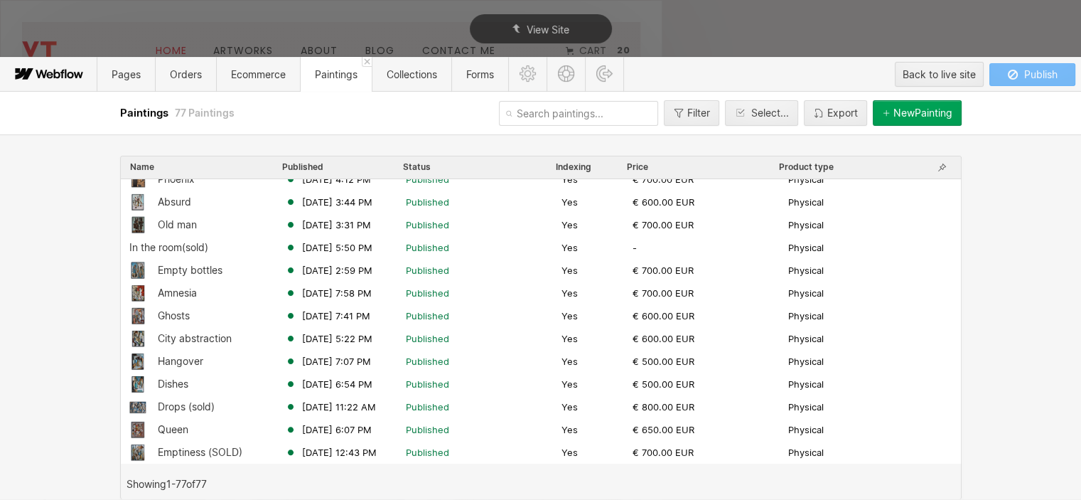
scroll to position [426, 0]
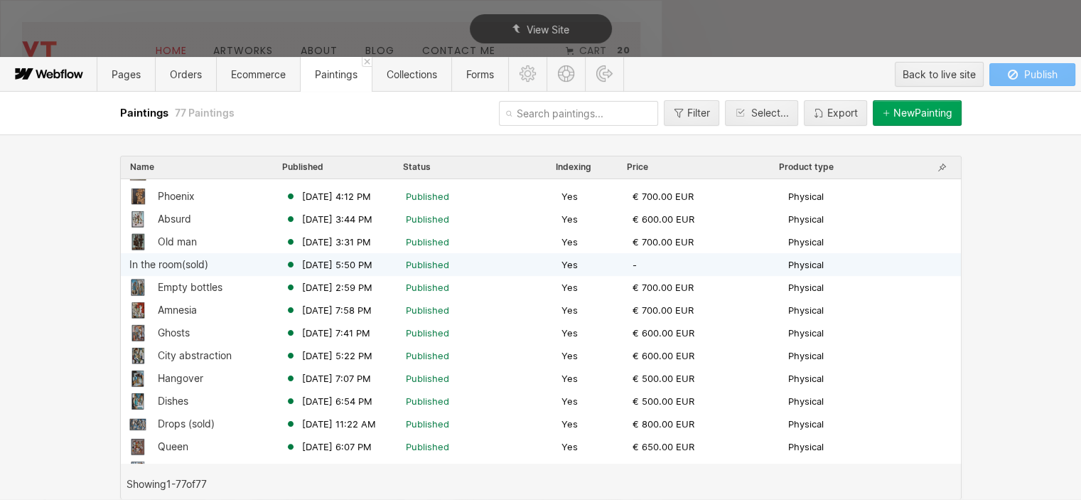
click at [190, 264] on div "In the room(sold)" at bounding box center [168, 264] width 79 height 11
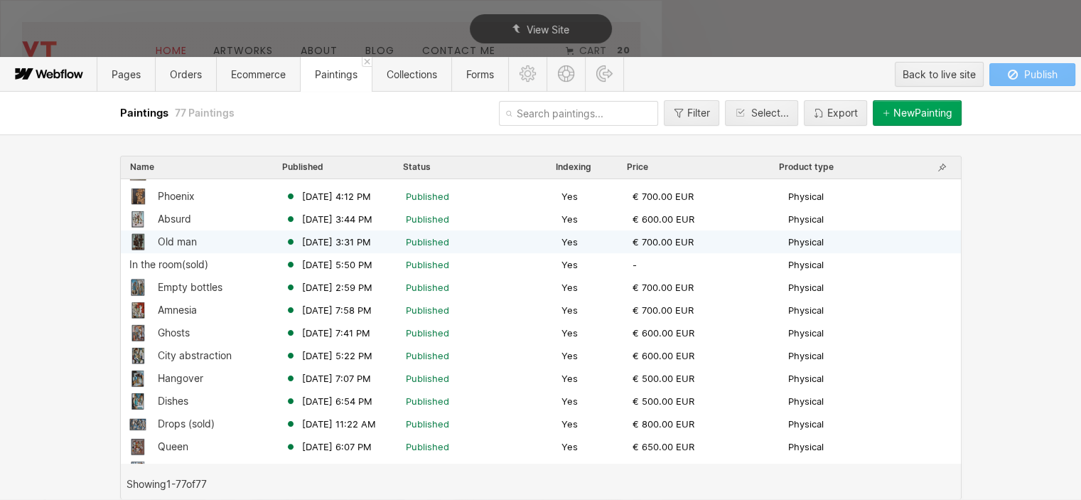
click at [186, 242] on div "Old man" at bounding box center [177, 241] width 39 height 11
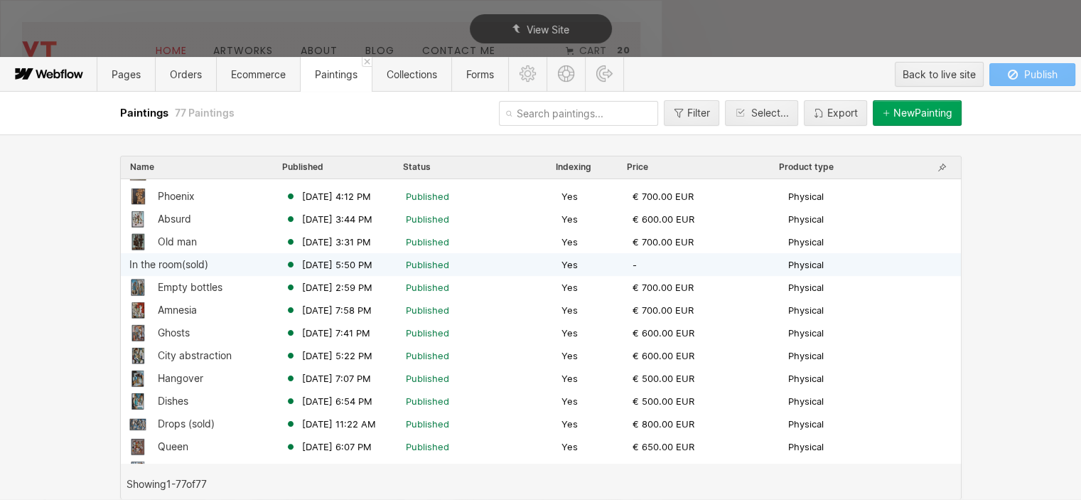
click at [196, 267] on div "In the room(sold)" at bounding box center [168, 264] width 79 height 11
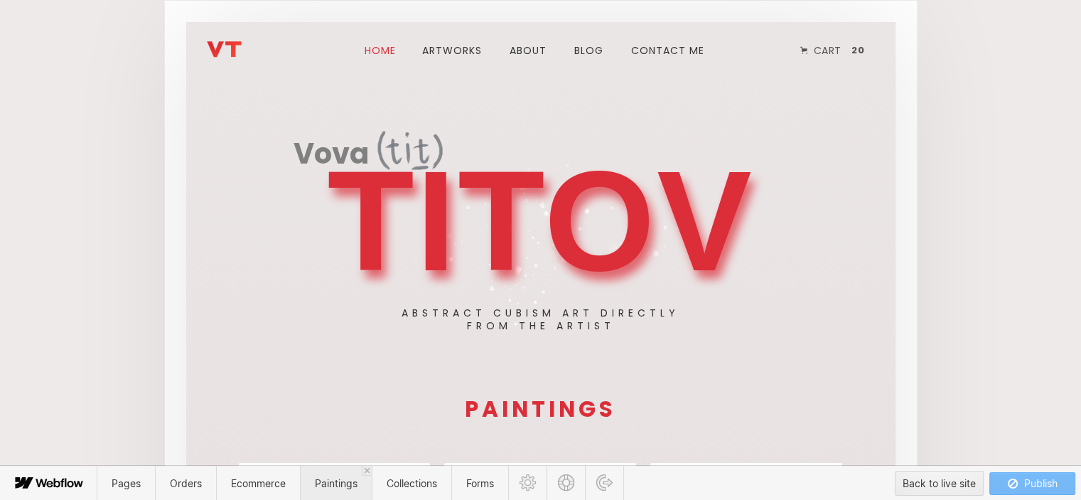
click at [343, 482] on span "Paintings" at bounding box center [336, 483] width 43 height 12
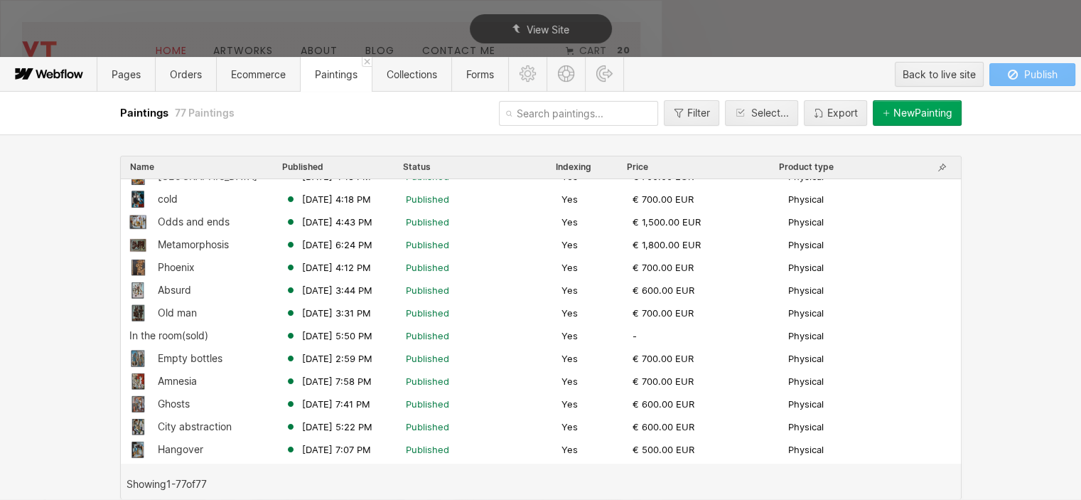
scroll to position [355, 0]
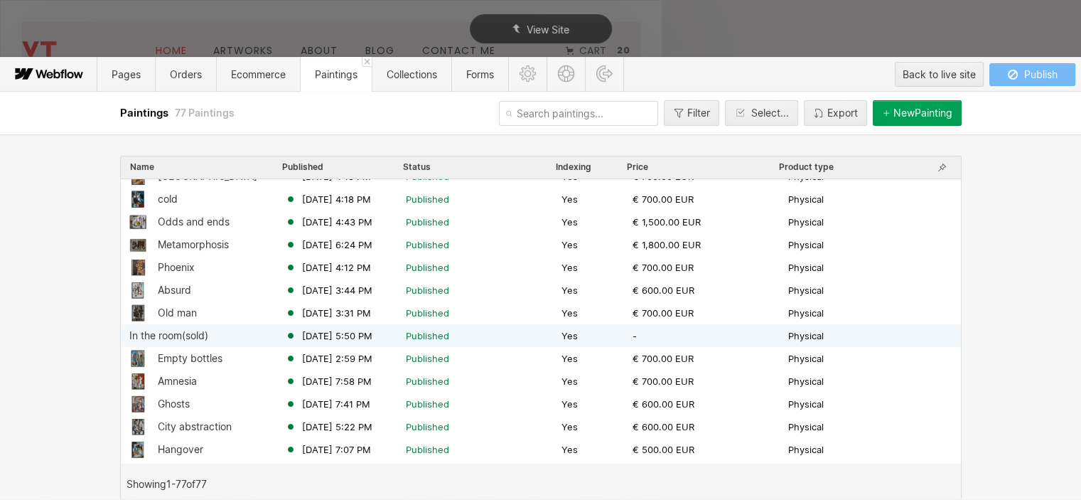
click at [185, 336] on div "In the room(sold)" at bounding box center [168, 335] width 79 height 11
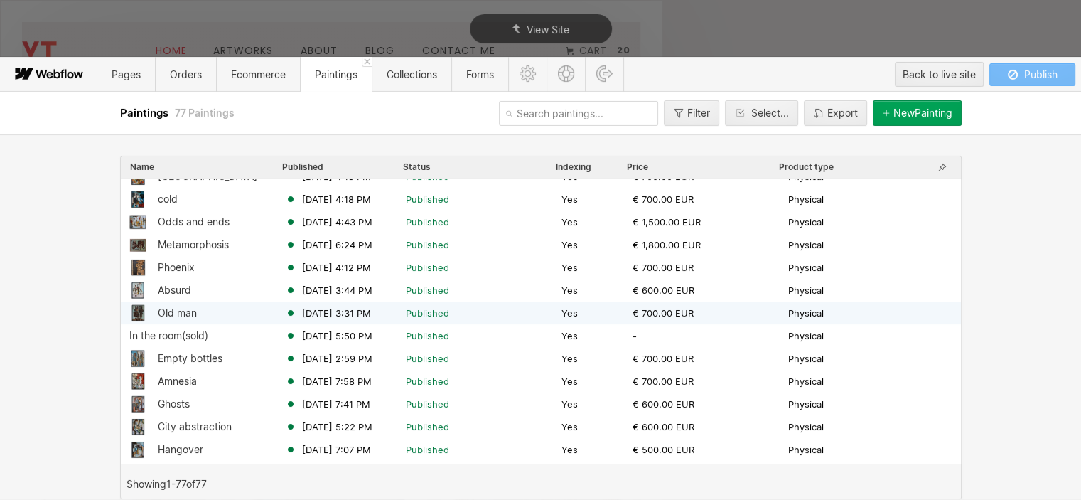
click at [183, 312] on div "Old man" at bounding box center [177, 312] width 39 height 11
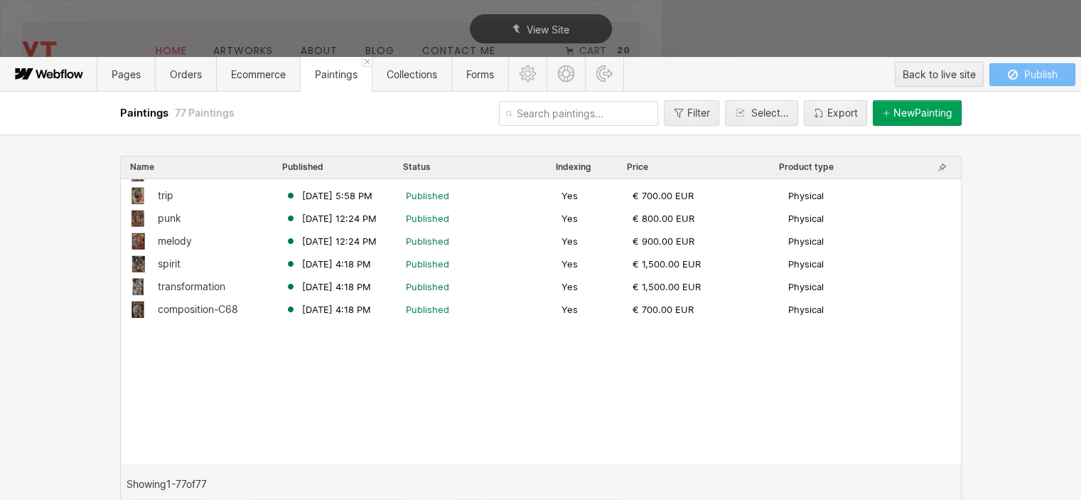
scroll to position [0, 0]
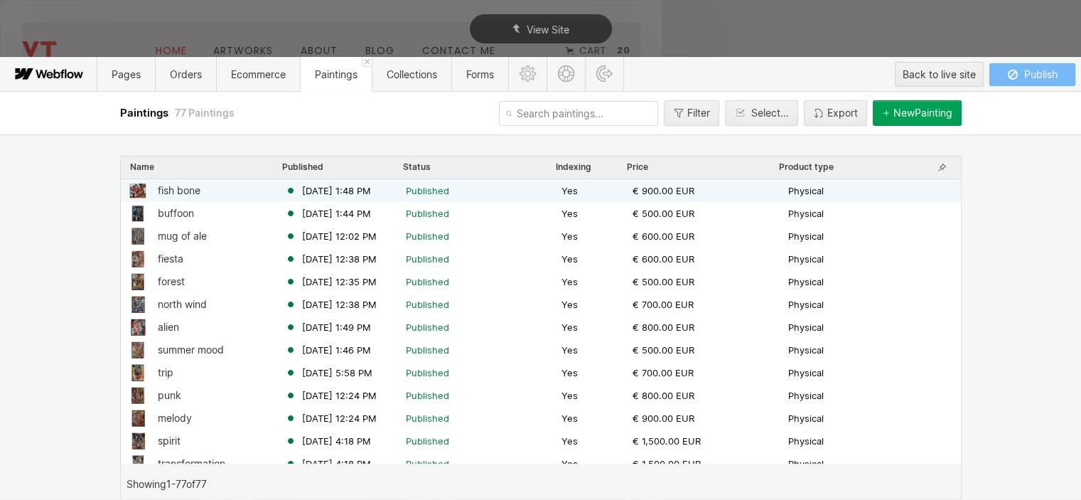
click at [182, 180] on div "fish bone Aug 13, 2025 1:48 PM Published Yes € 900.00 EUR Physical" at bounding box center [541, 190] width 840 height 23
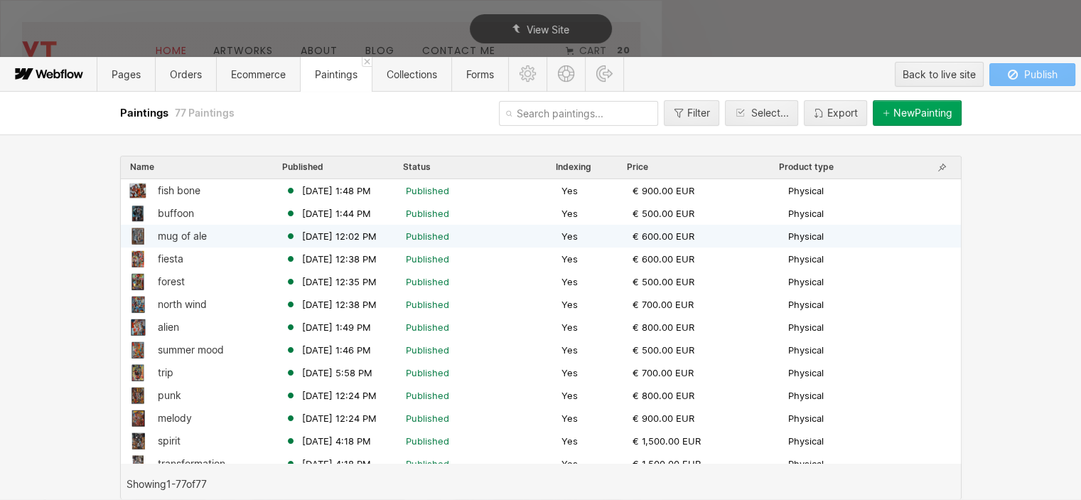
click at [168, 225] on div "mug of ale Aug 9, 2025 12:02 PM Published Yes € 600.00 EUR Physical" at bounding box center [541, 236] width 840 height 23
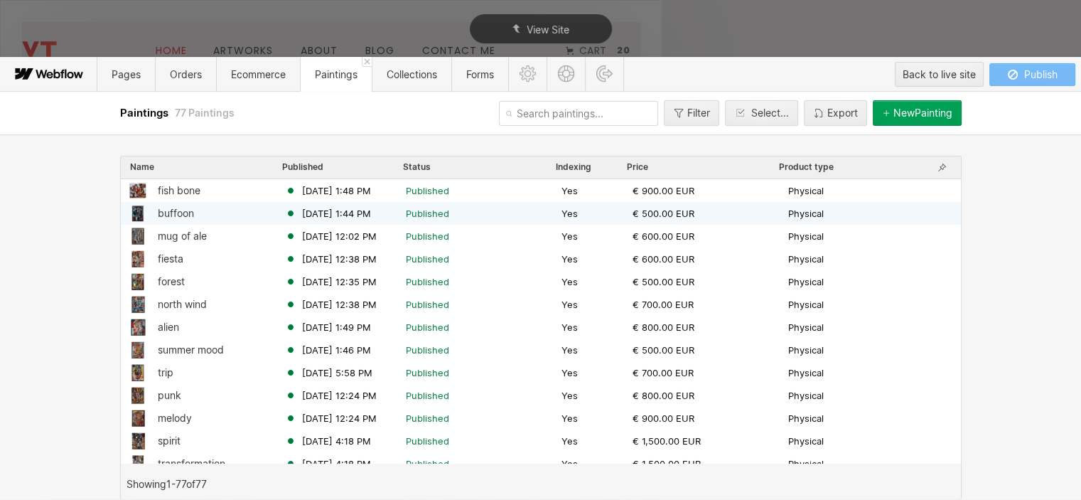
click at [175, 212] on div "buffoon" at bounding box center [176, 213] width 36 height 11
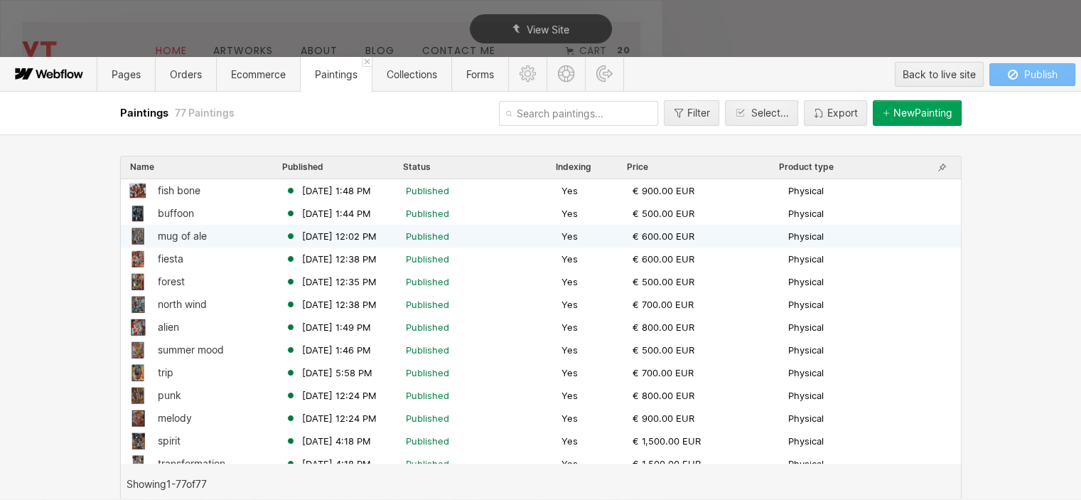
click at [308, 242] on div "mug of ale Aug 9, 2025 12:02 PM Published Yes € 600.00 EUR Physical" at bounding box center [541, 236] width 840 height 23
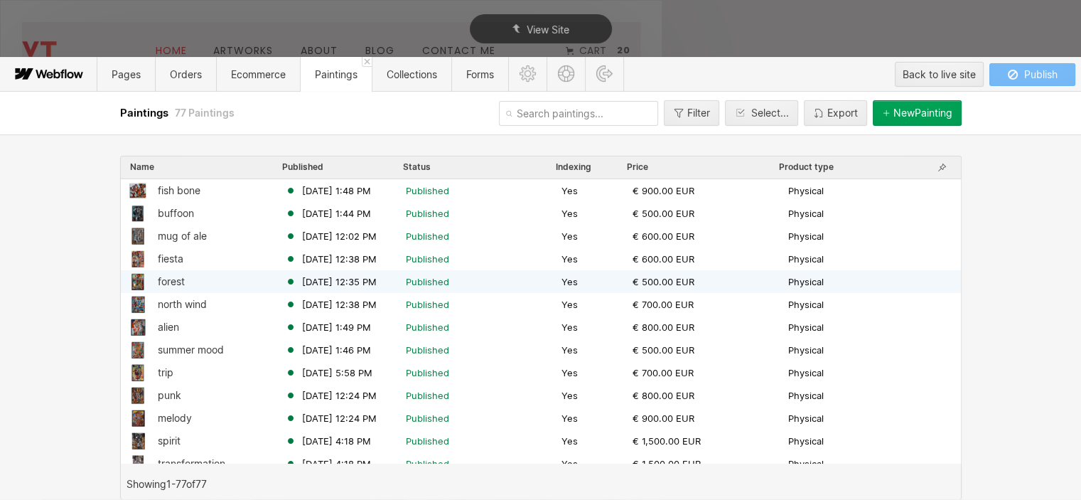
click at [761, 281] on div "€ 500.00 EUR" at bounding box center [710, 281] width 156 height 13
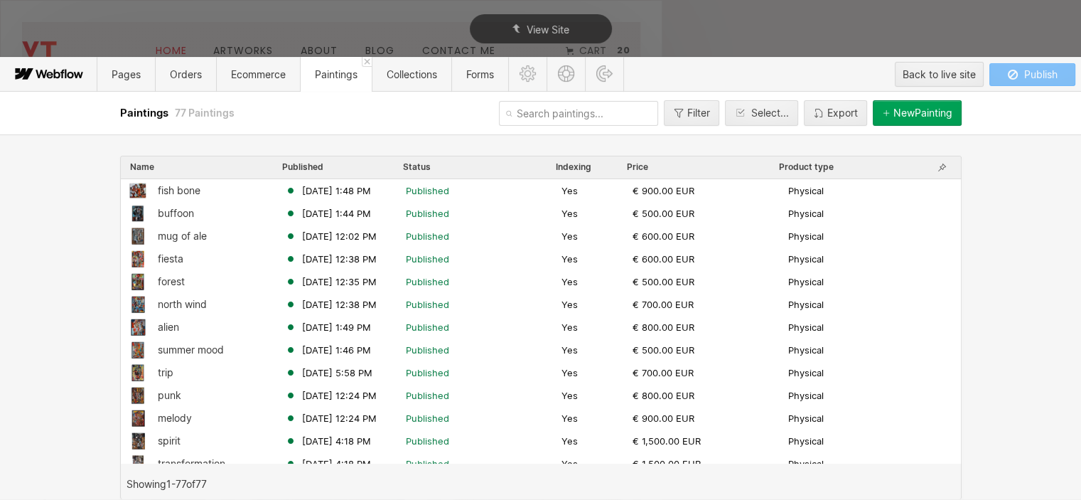
click at [1060, 76] on button "Publish" at bounding box center [1032, 74] width 86 height 23
click at [1022, 73] on div "Publish" at bounding box center [1032, 74] width 50 height 21
click at [971, 77] on div "Back to live site" at bounding box center [939, 74] width 73 height 21
click at [964, 77] on div "Back to live site" at bounding box center [939, 74] width 73 height 21
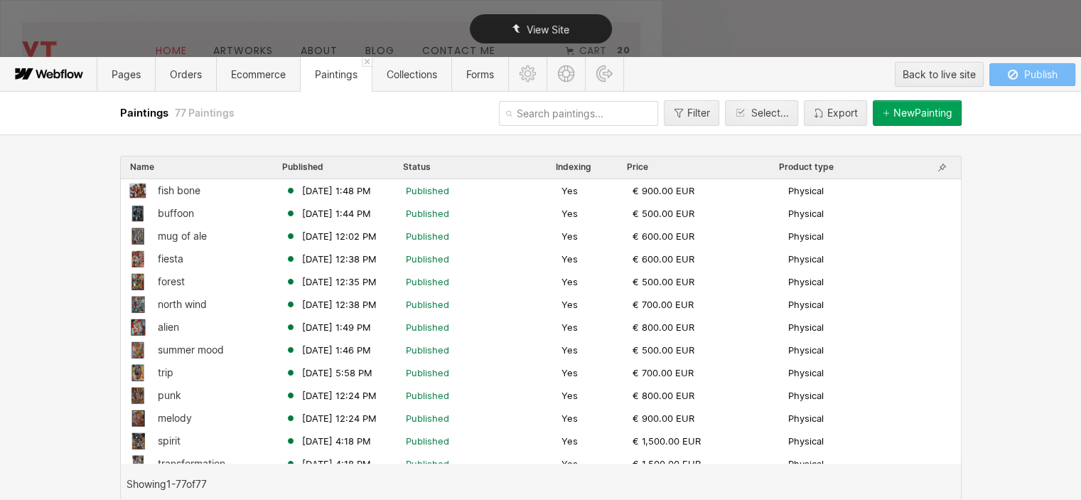
click at [525, 18] on div "View Site" at bounding box center [541, 28] width 142 height 29
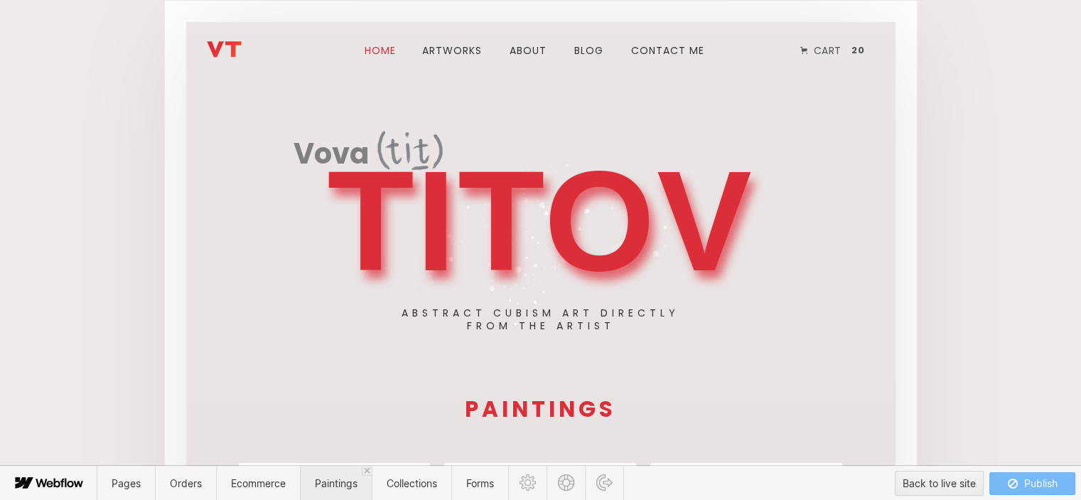
click at [321, 484] on span "Paintings" at bounding box center [336, 483] width 43 height 12
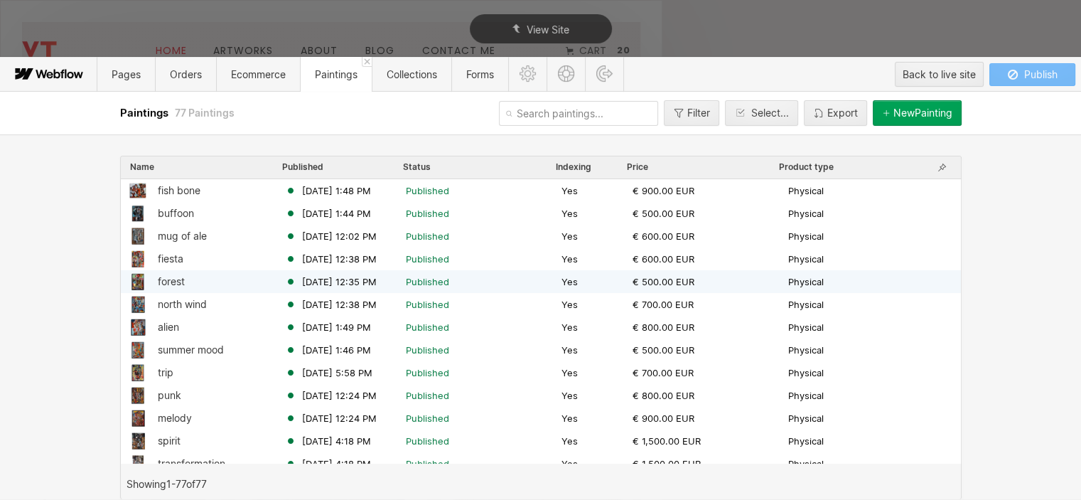
click at [188, 283] on div "forest" at bounding box center [207, 281] width 156 height 17
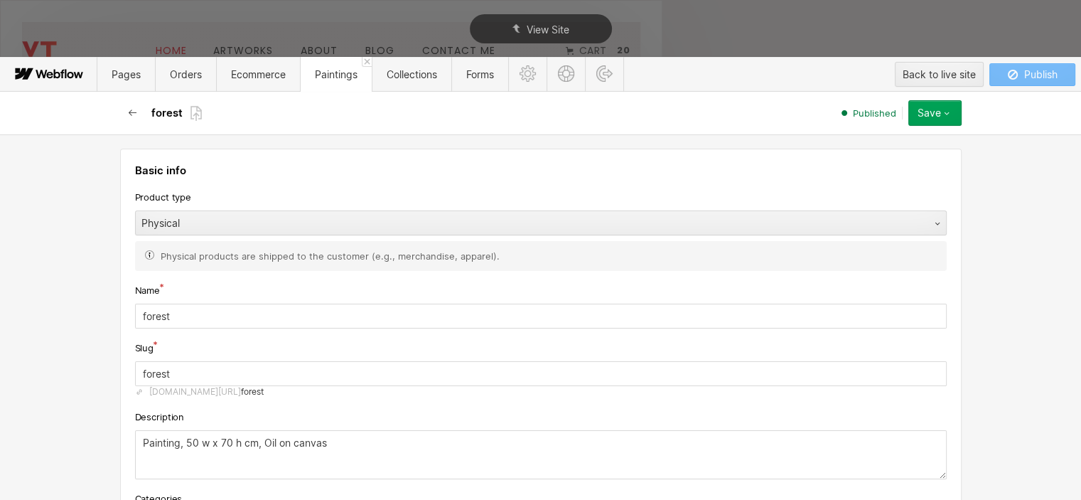
click at [131, 112] on icon "button" at bounding box center [132, 112] width 8 height 6
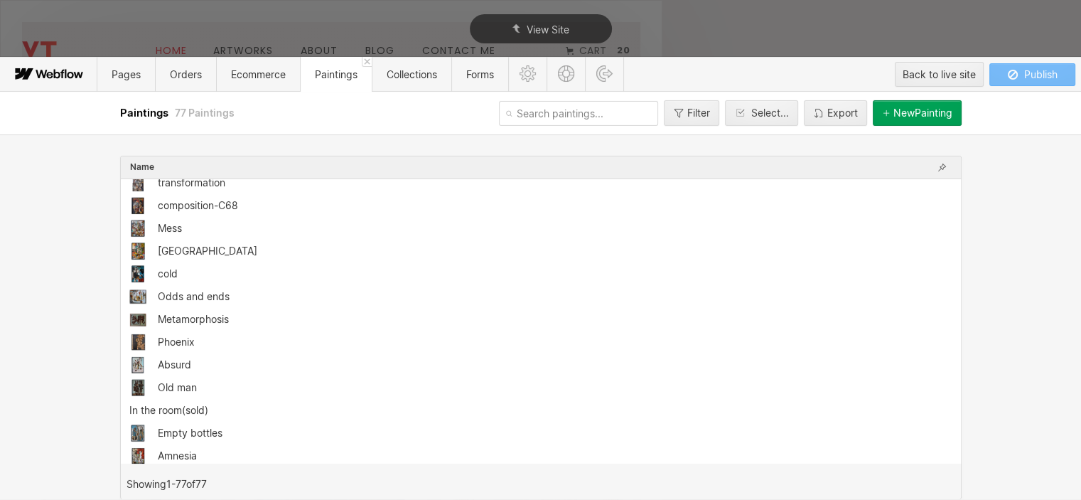
scroll to position [284, 0]
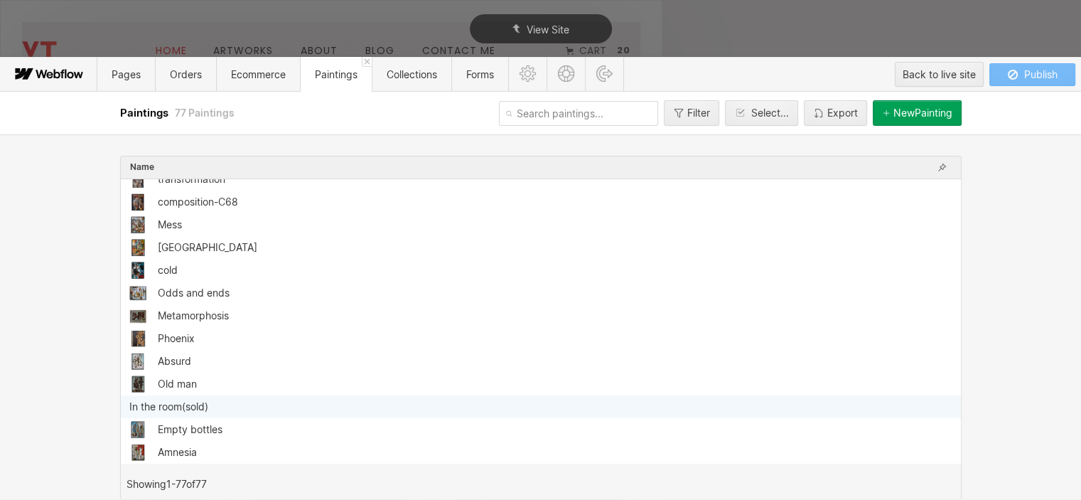
click at [177, 403] on div "In the room(sold)" at bounding box center [168, 406] width 79 height 11
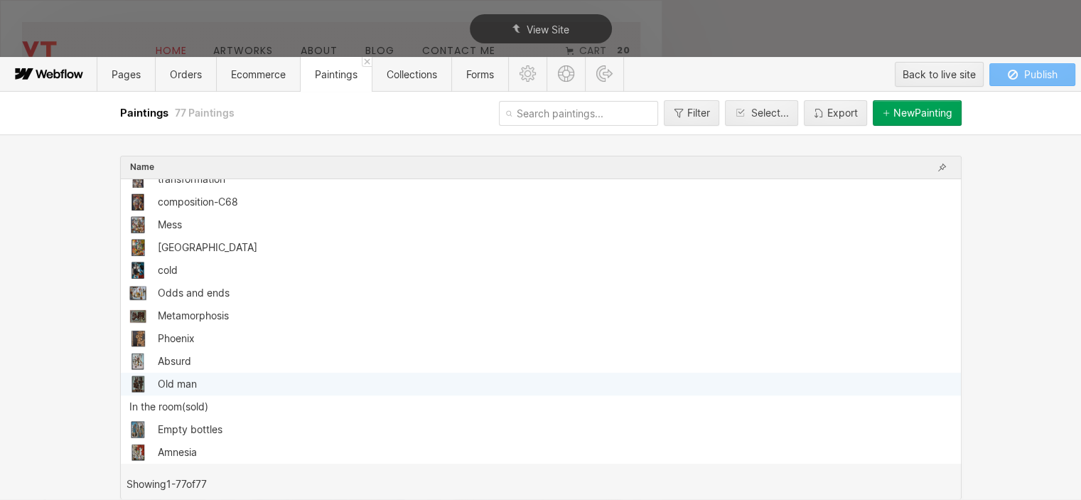
click at [175, 384] on div "Old man" at bounding box center [177, 383] width 39 height 11
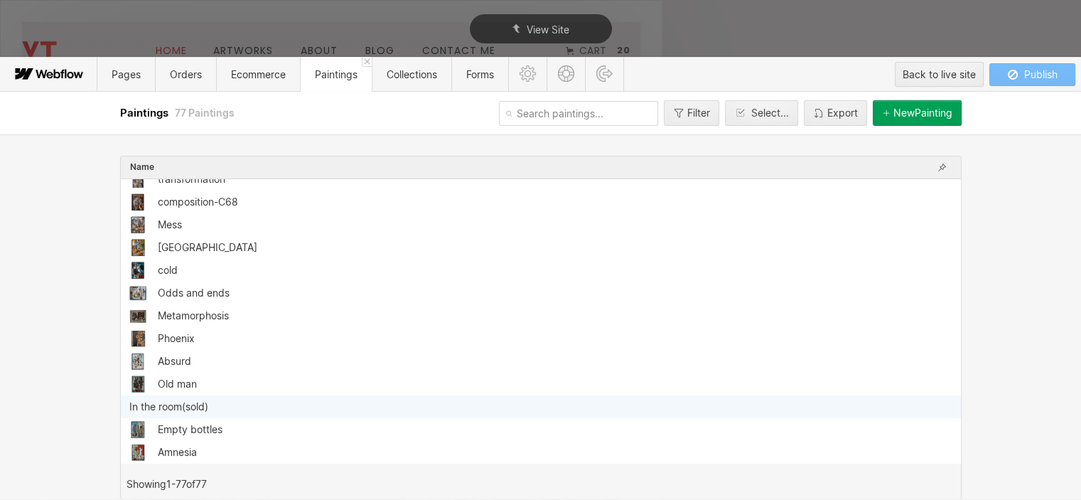
click at [180, 412] on div "In the room(sold)" at bounding box center [541, 406] width 840 height 23
click at [178, 403] on div "In the room(sold)" at bounding box center [168, 406] width 79 height 11
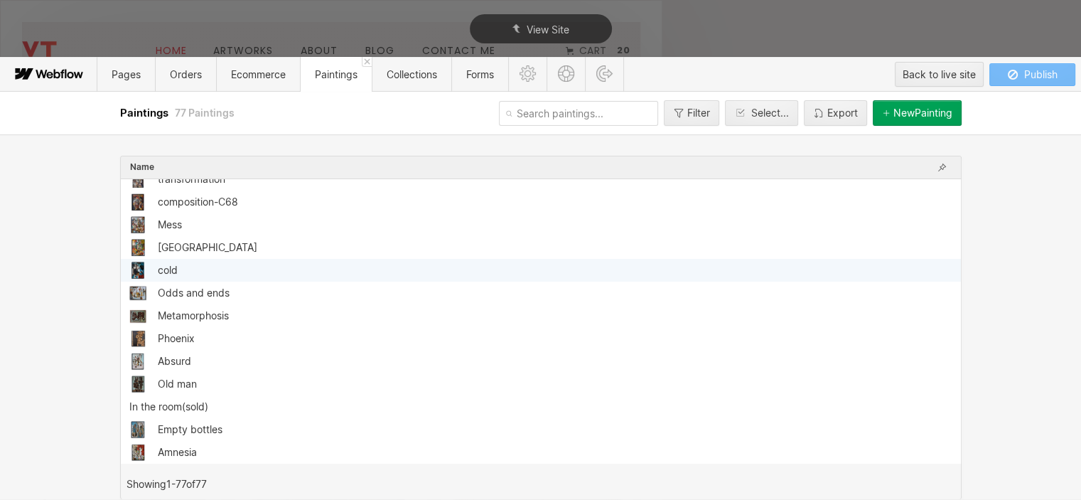
click at [145, 268] on div at bounding box center [137, 270] width 17 height 17
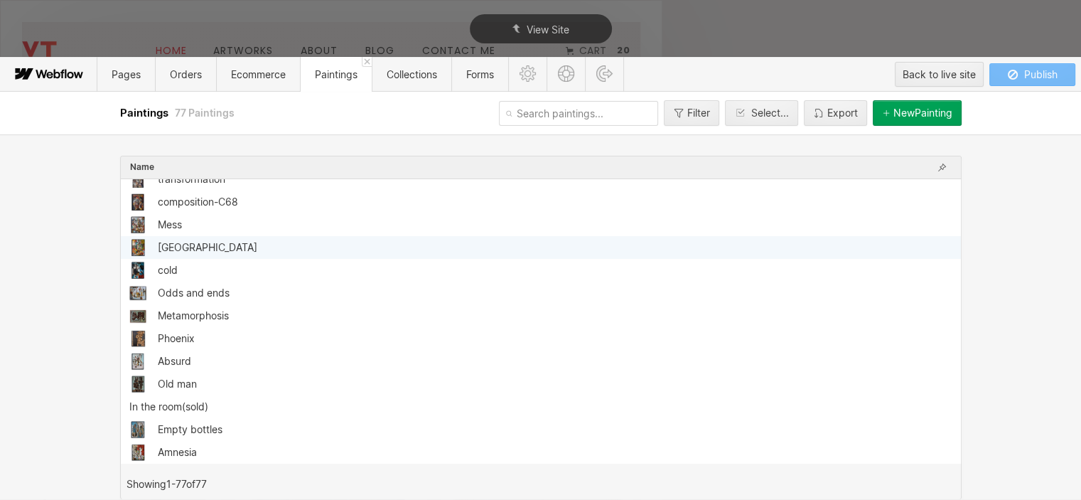
click at [227, 242] on div "[GEOGRAPHIC_DATA]" at bounding box center [536, 247] width 814 height 17
